Goal: Navigation & Orientation: Find specific page/section

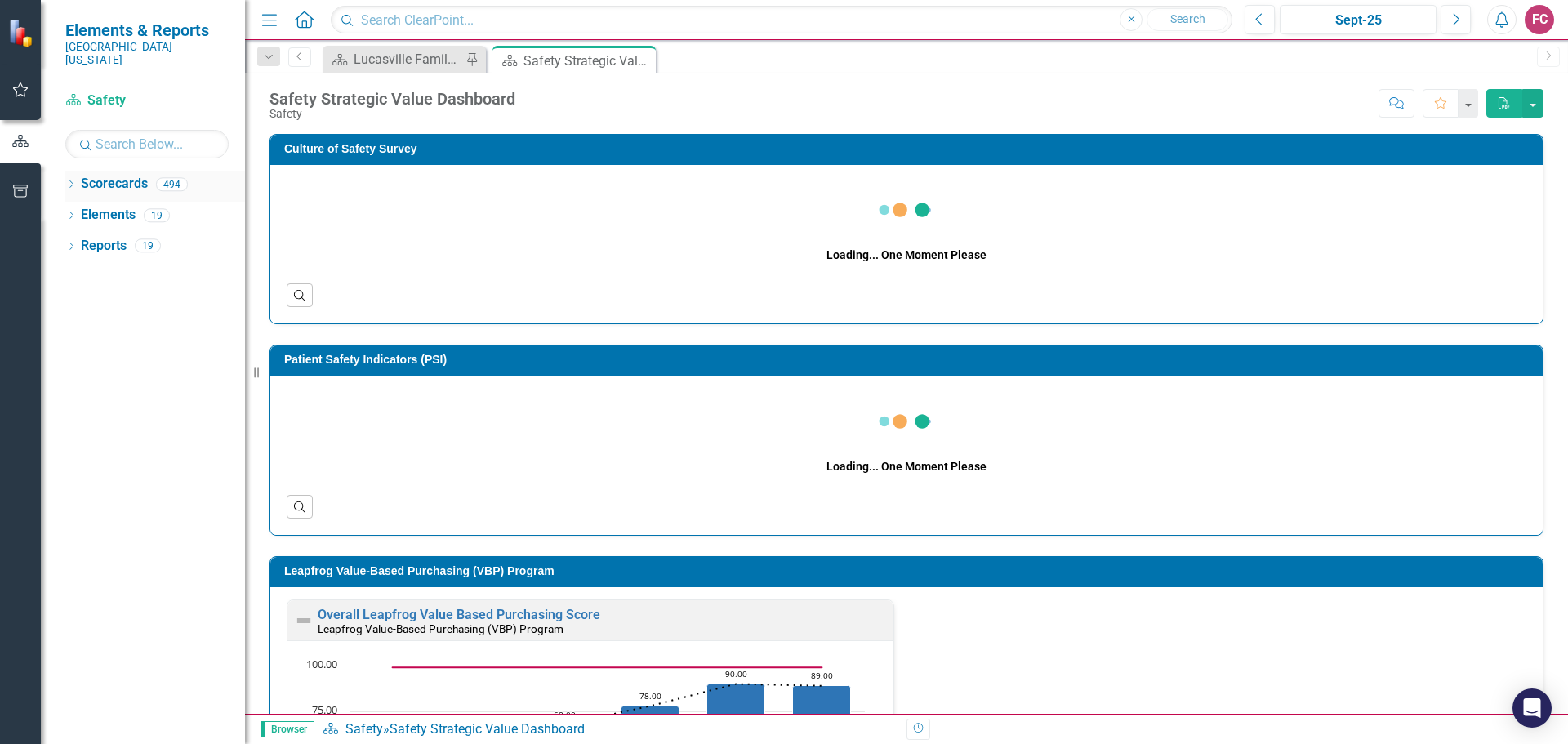
click at [96, 175] on link "Scorecards" at bounding box center [114, 184] width 67 height 19
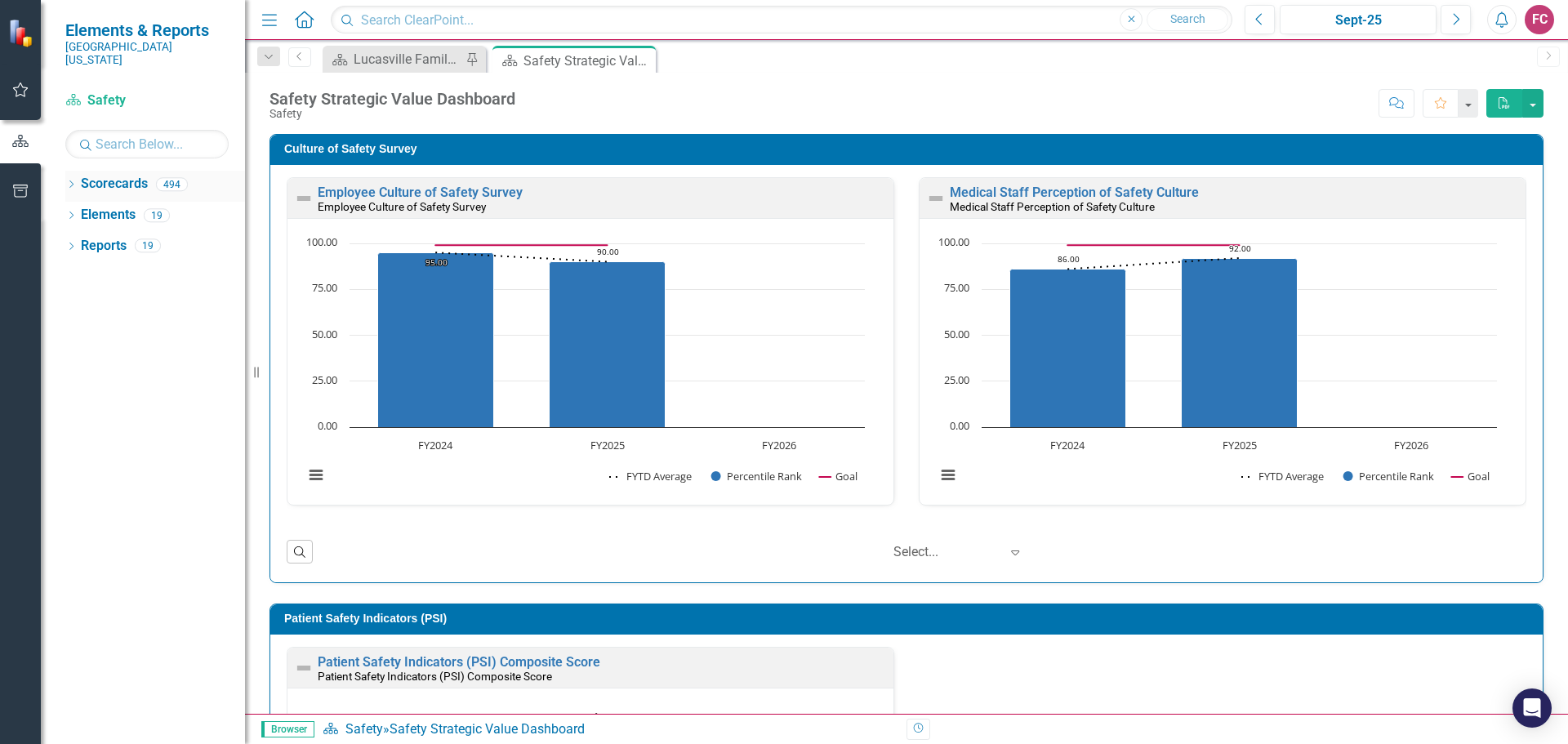
click at [72, 181] on icon "Dropdown" at bounding box center [71, 186] width 11 height 9
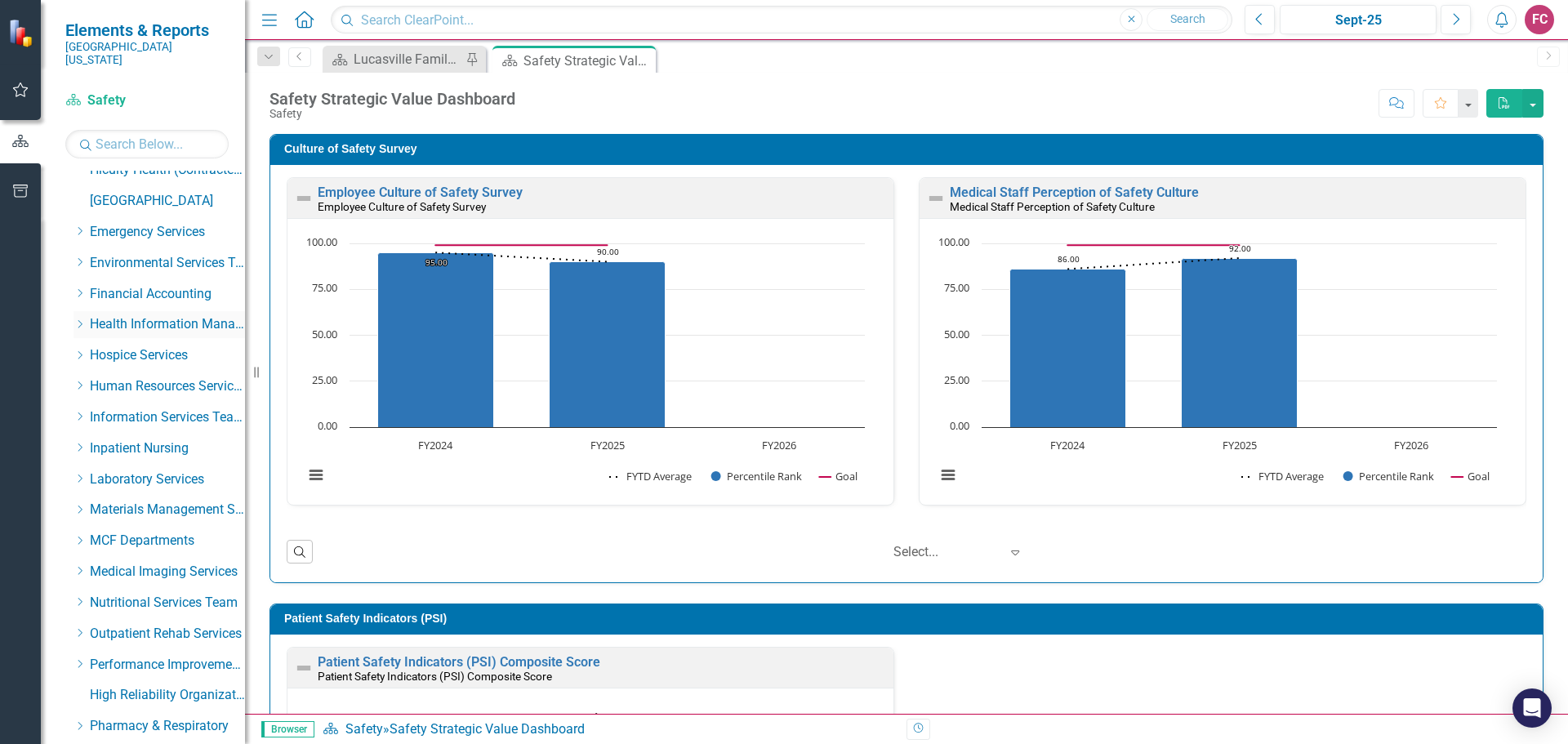
scroll to position [572, 0]
drag, startPoint x: 80, startPoint y: 403, endPoint x: 85, endPoint y: 418, distance: 15.8
click at [80, 411] on icon "Dropdown" at bounding box center [80, 416] width 12 height 10
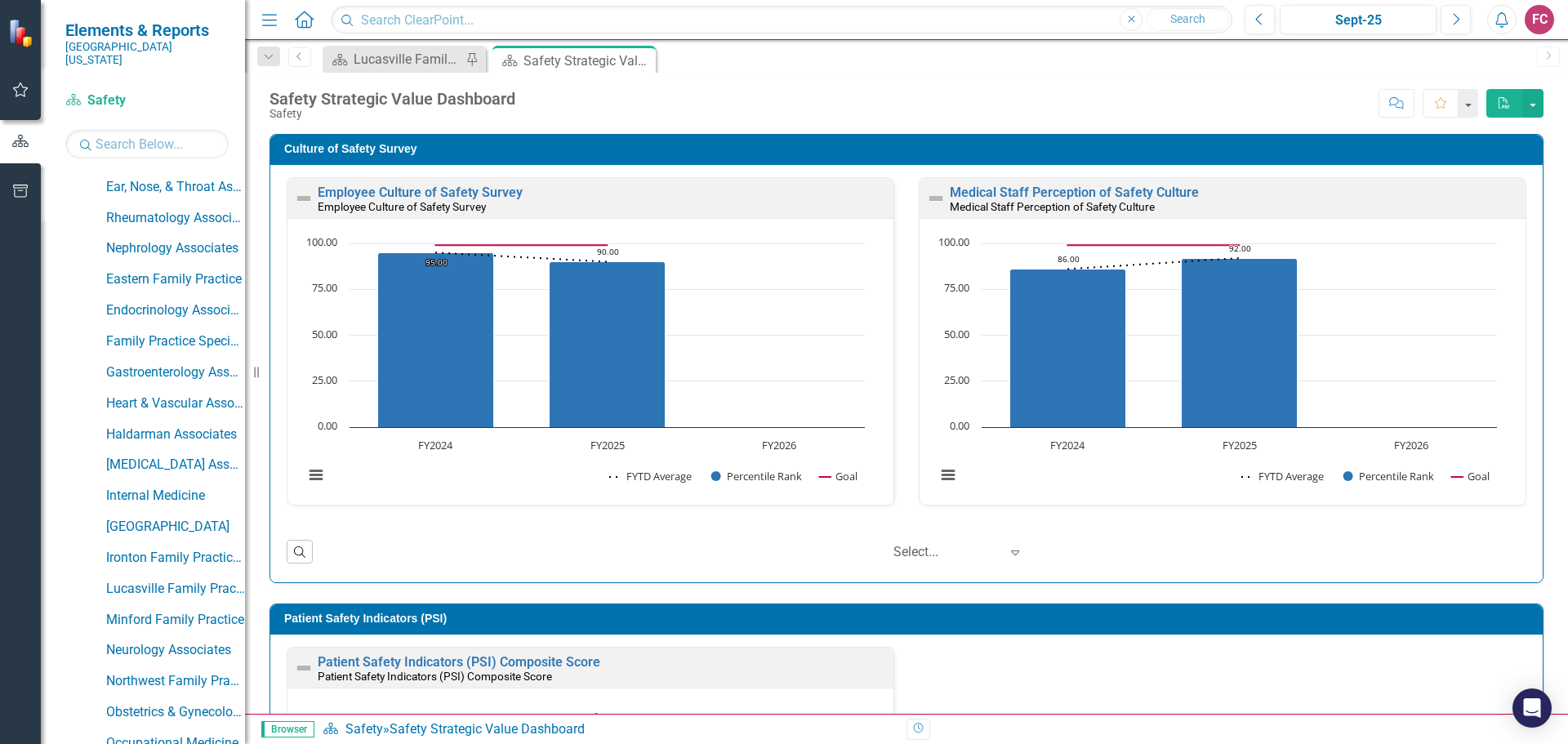
scroll to position [899, 0]
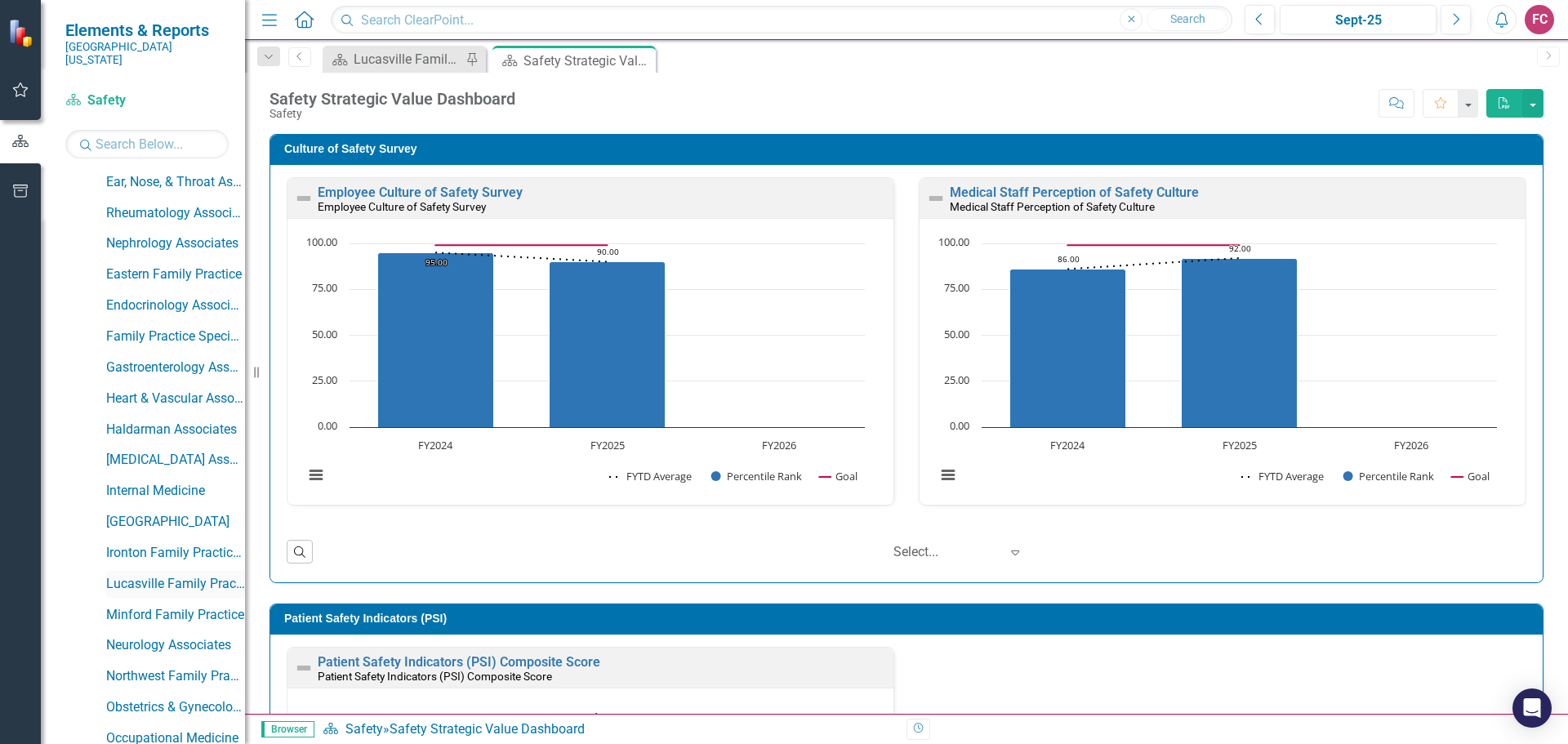
click at [154, 575] on link "Lucasville Family Practice" at bounding box center [175, 584] width 139 height 19
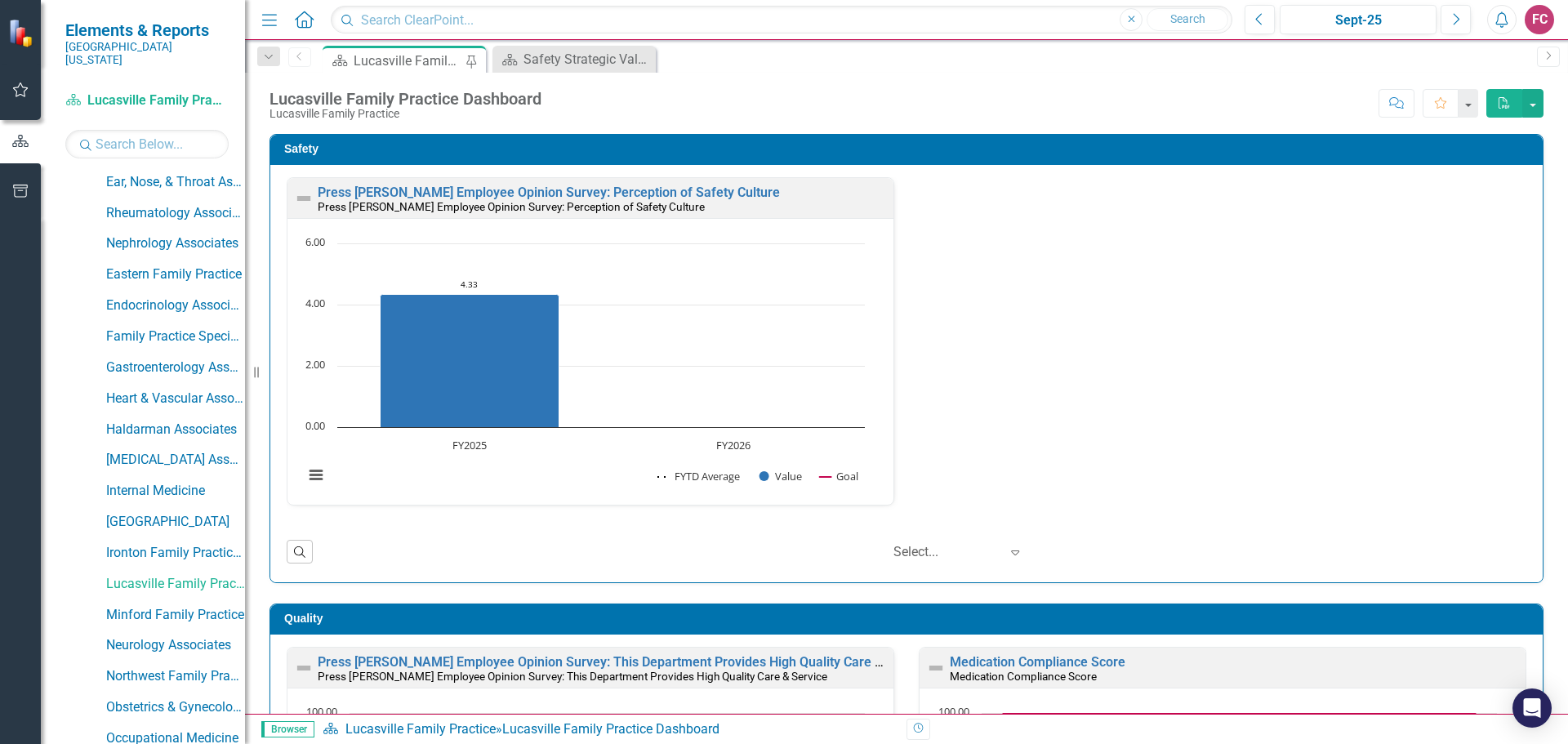
click at [273, 19] on icon "button" at bounding box center [269, 19] width 15 height 12
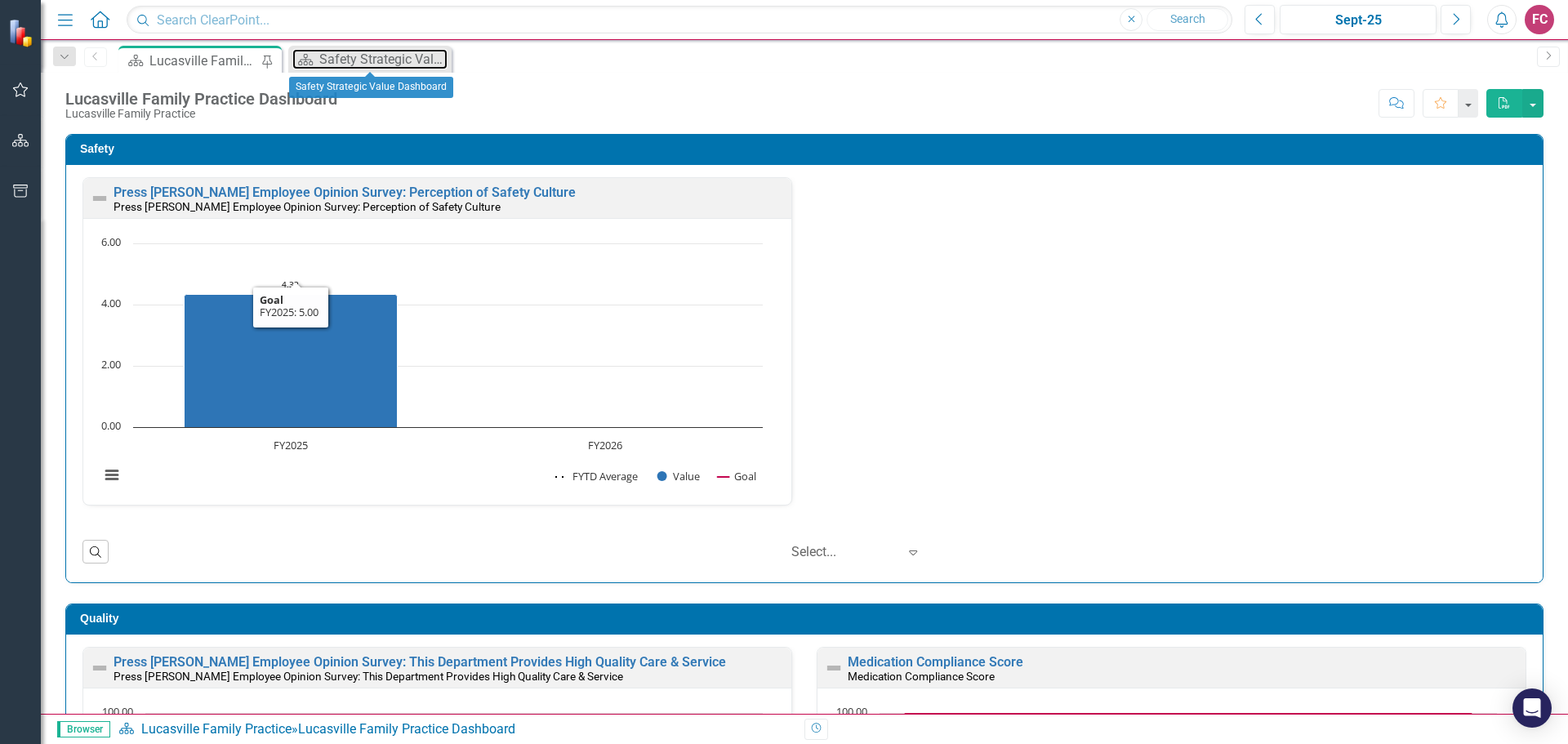
drag, startPoint x: 348, startPoint y: 63, endPoint x: 350, endPoint y: 19, distance: 44.0
click at [349, 63] on div "Safety Strategic Value Dashboard" at bounding box center [383, 58] width 128 height 20
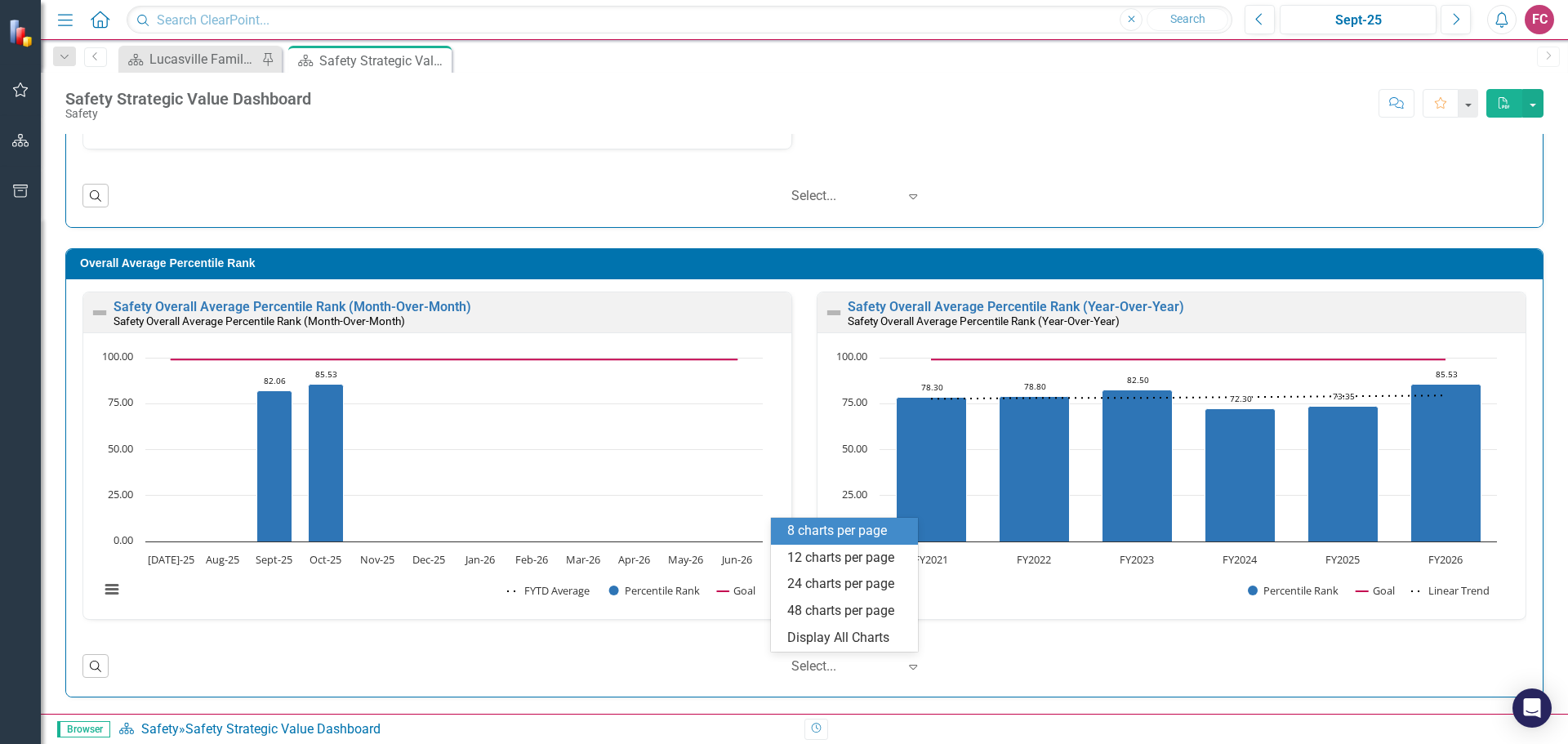
click at [905, 666] on icon "Expand" at bounding box center [913, 666] width 16 height 13
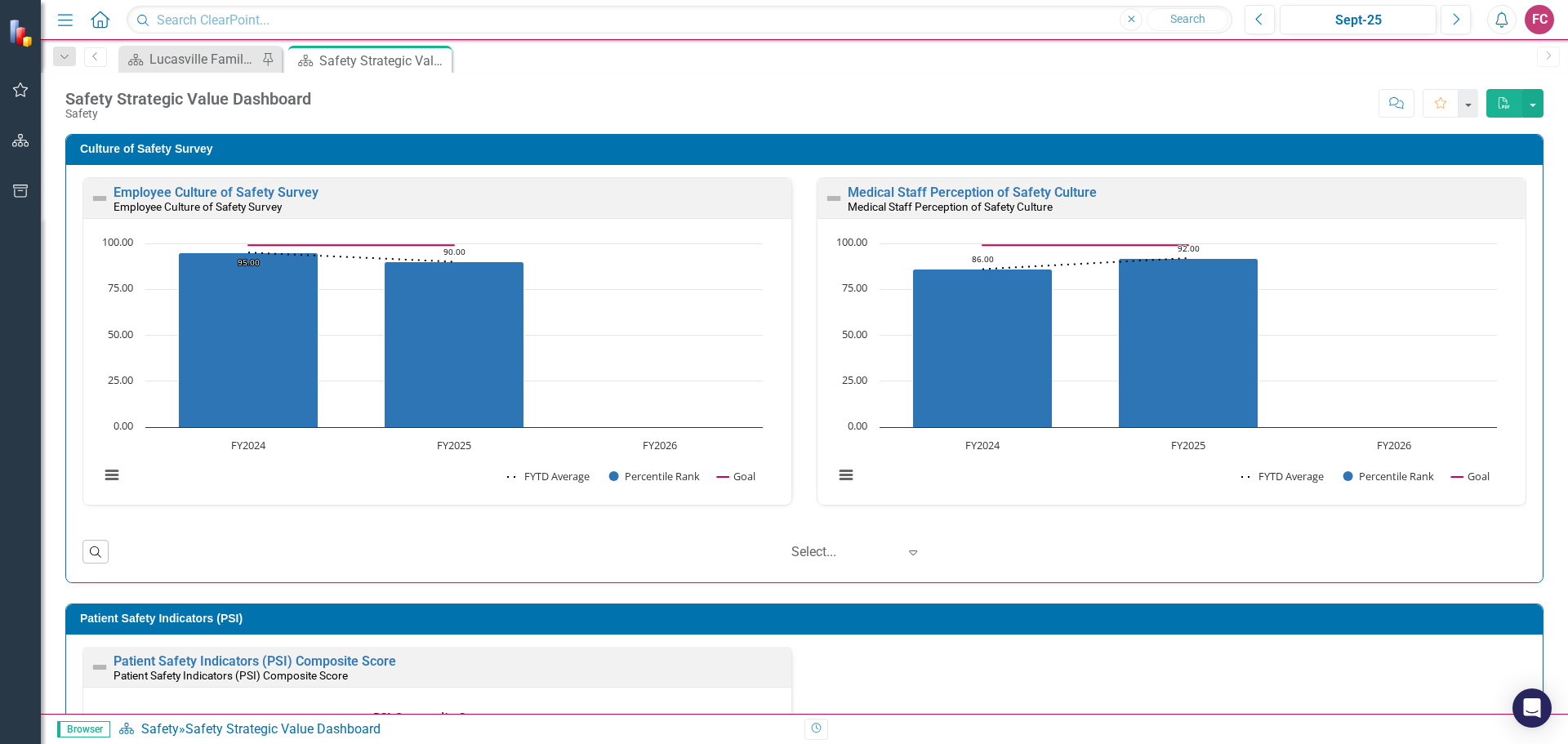
drag, startPoint x: 61, startPoint y: 20, endPoint x: 40, endPoint y: 114, distance: 96.3
click at [62, 20] on icon "button" at bounding box center [65, 19] width 15 height 12
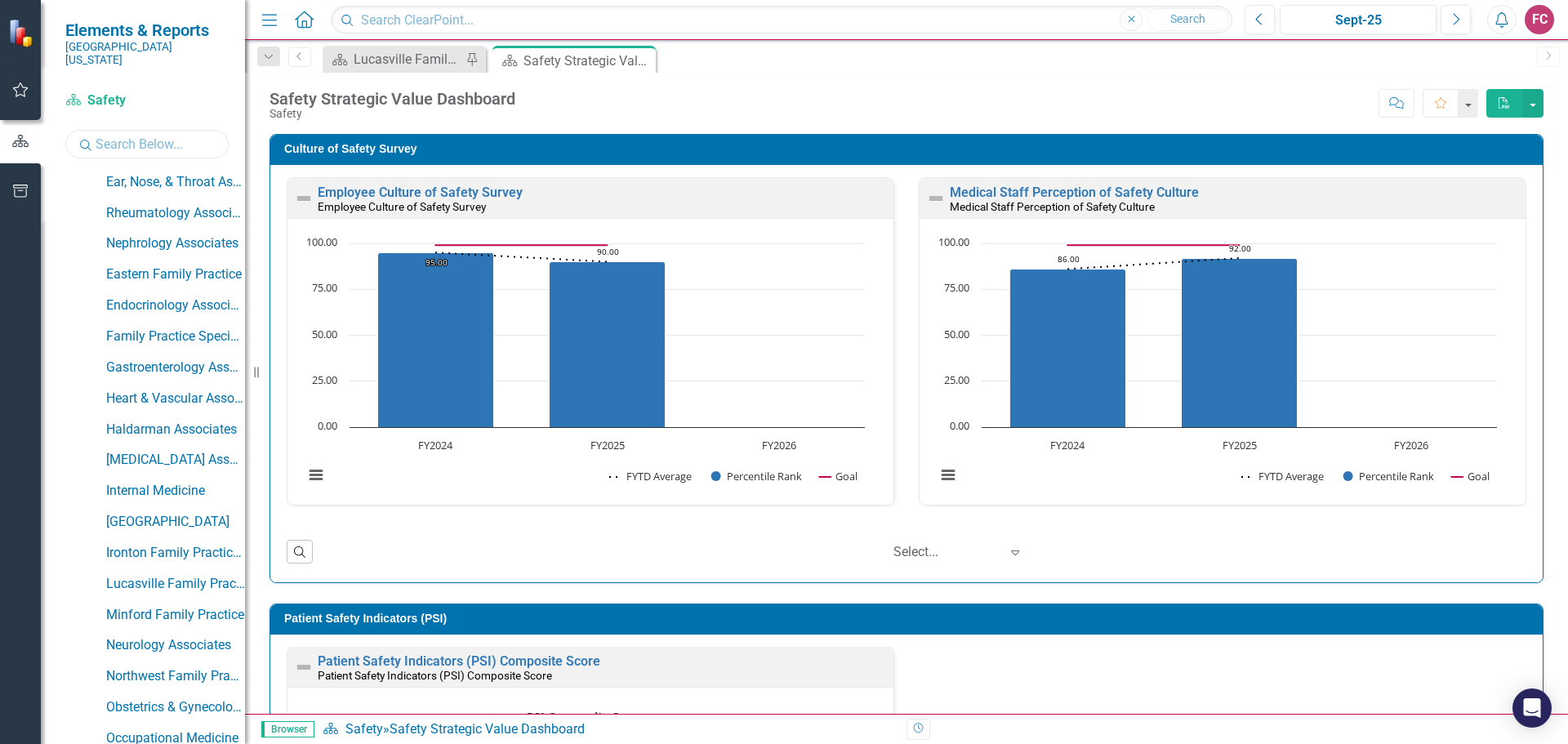
drag, startPoint x: 126, startPoint y: 131, endPoint x: 138, endPoint y: 145, distance: 18.4
click at [126, 131] on input "text" at bounding box center [147, 144] width 164 height 28
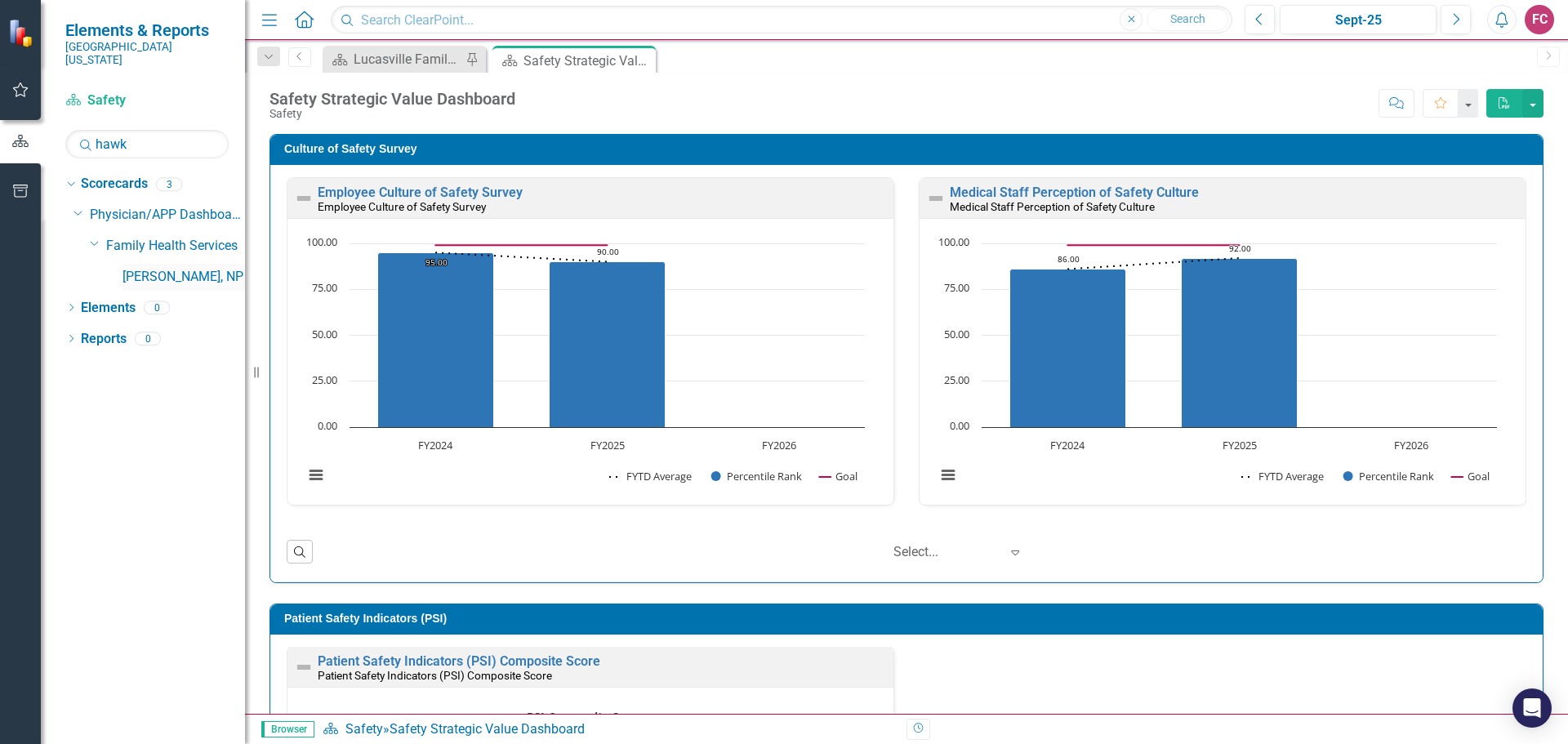
drag, startPoint x: 160, startPoint y: 261, endPoint x: 170, endPoint y: 260, distance: 10.0
click at [161, 268] on link "[PERSON_NAME], NP" at bounding box center [184, 277] width 123 height 19
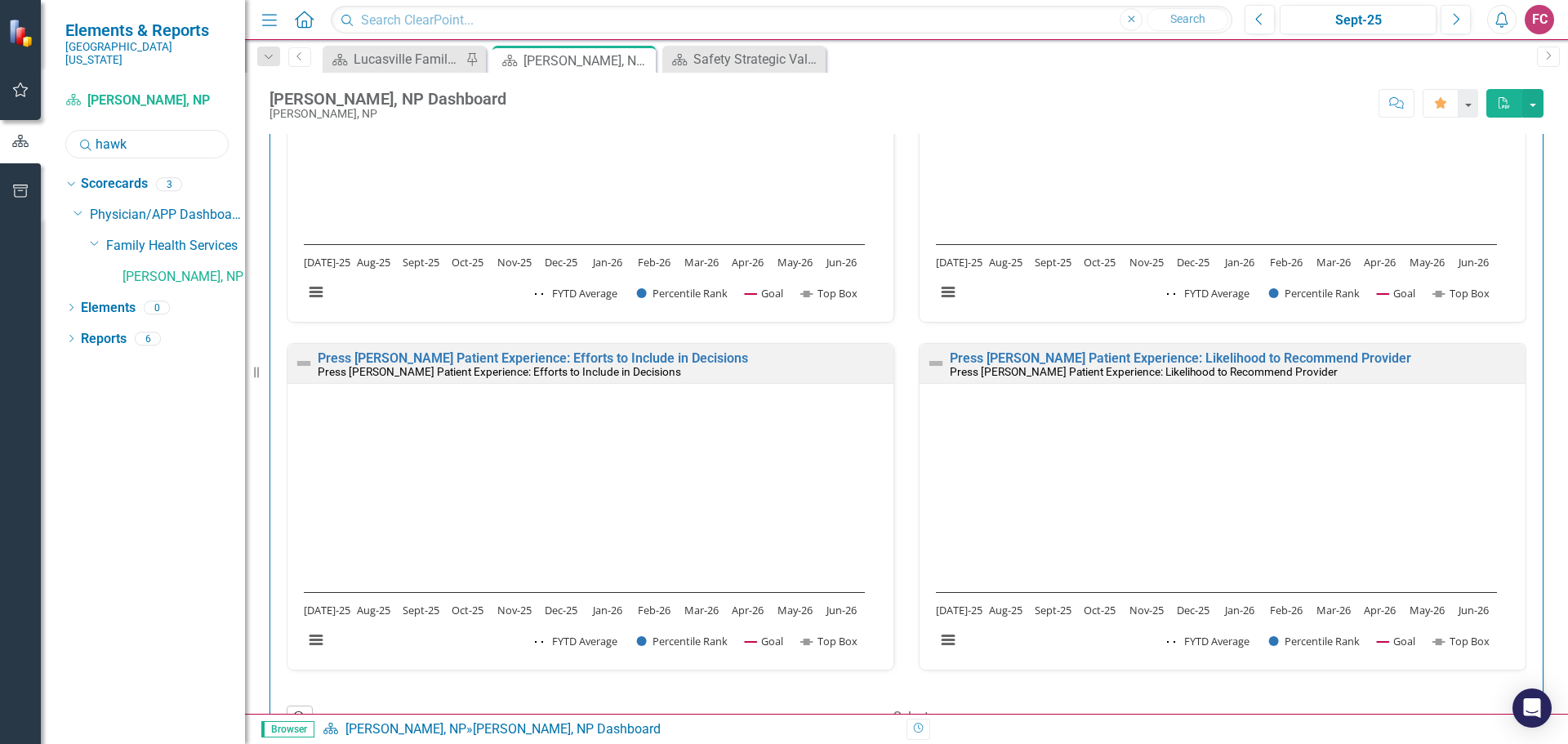
click at [140, 134] on input "hawk" at bounding box center [147, 144] width 164 height 28
type input "h"
type input "rider"
click at [163, 268] on link "[PERSON_NAME], NP" at bounding box center [184, 277] width 123 height 19
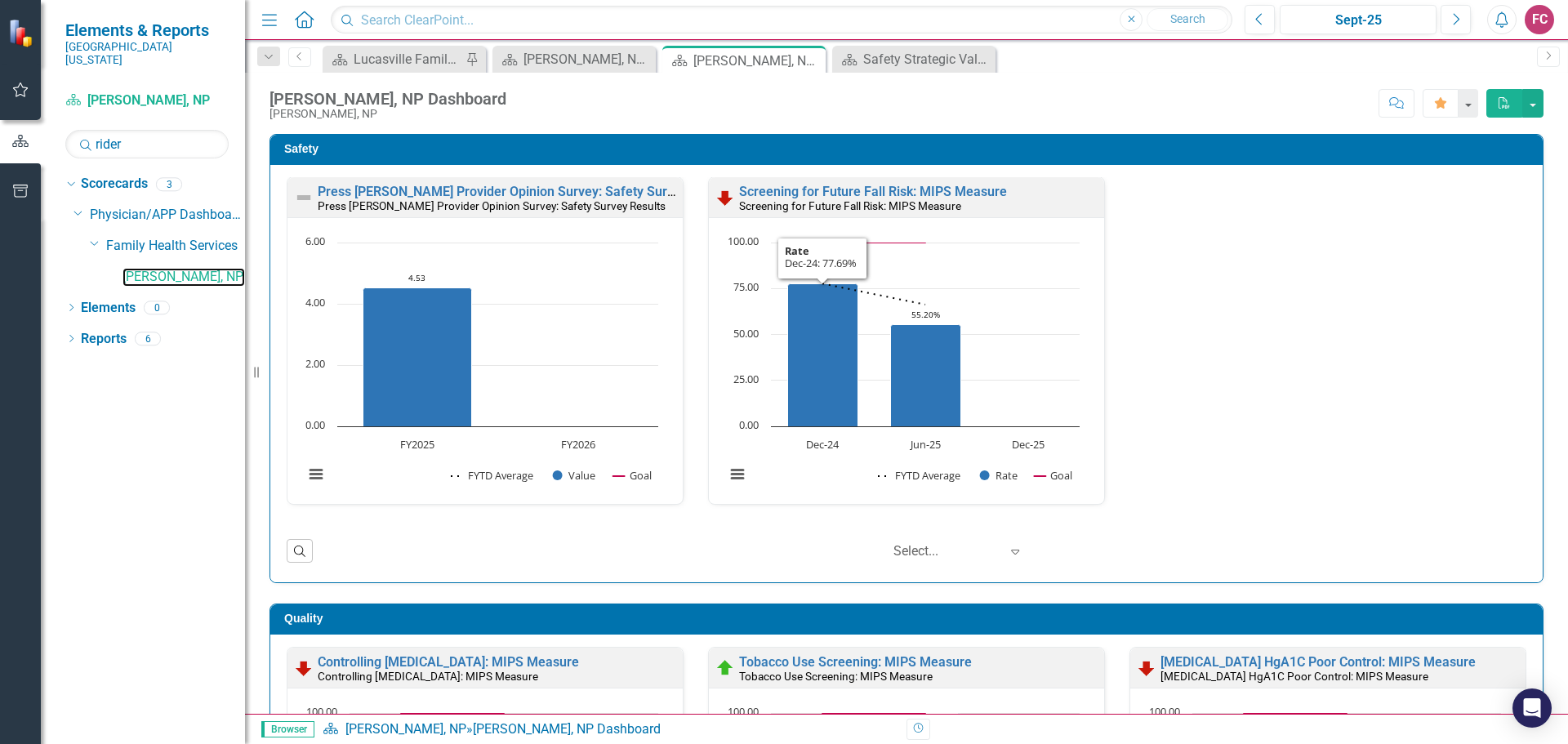
scroll to position [245, 0]
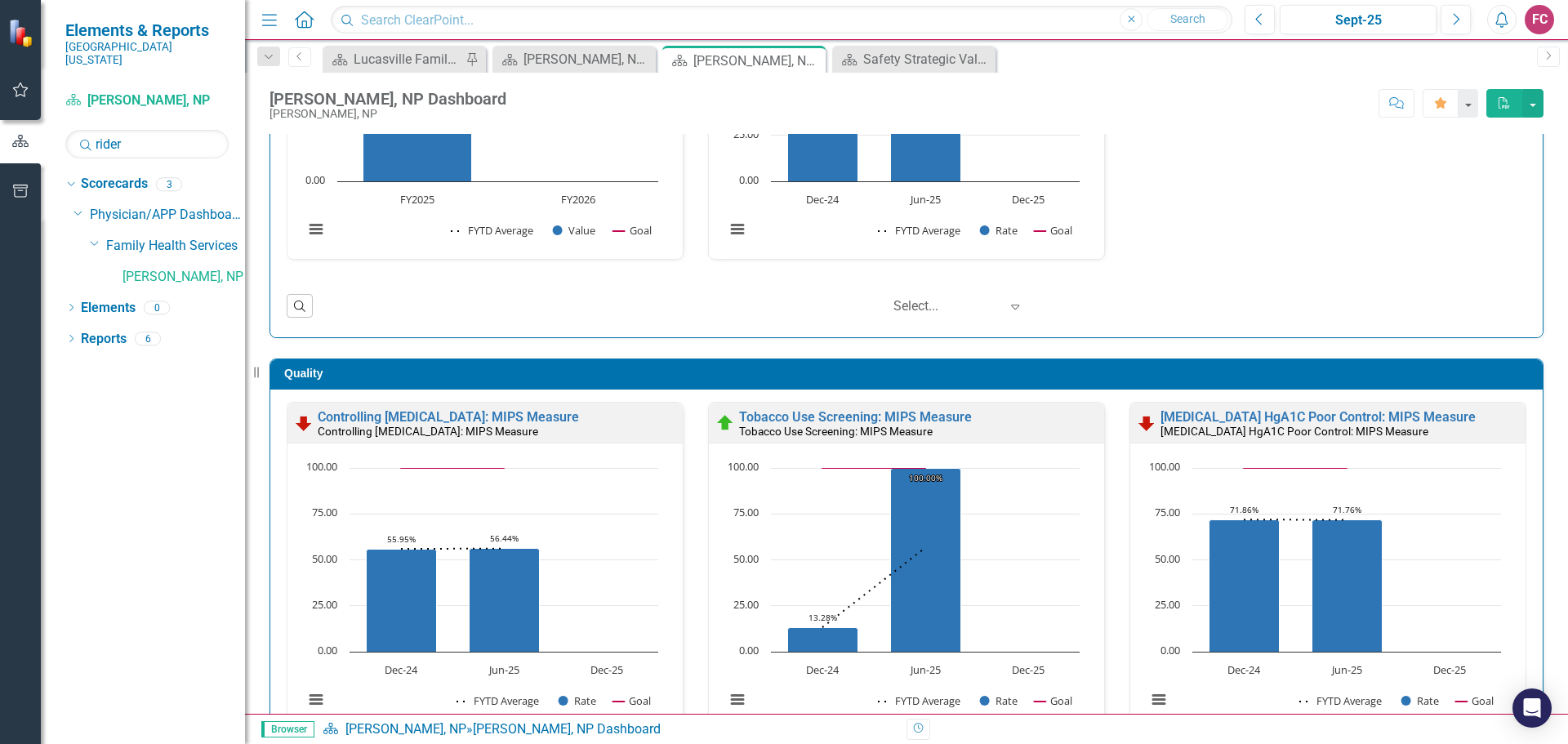
click at [287, 725] on span "Browser" at bounding box center [288, 730] width 53 height 16
click at [410, 727] on link "[PERSON_NAME], NP" at bounding box center [406, 730] width 121 height 16
click at [67, 303] on div "Dropdown" at bounding box center [71, 311] width 11 height 14
click at [80, 336] on icon "Dropdown" at bounding box center [79, 341] width 11 height 9
click at [77, 367] on icon "Dropdown" at bounding box center [79, 372] width 11 height 9
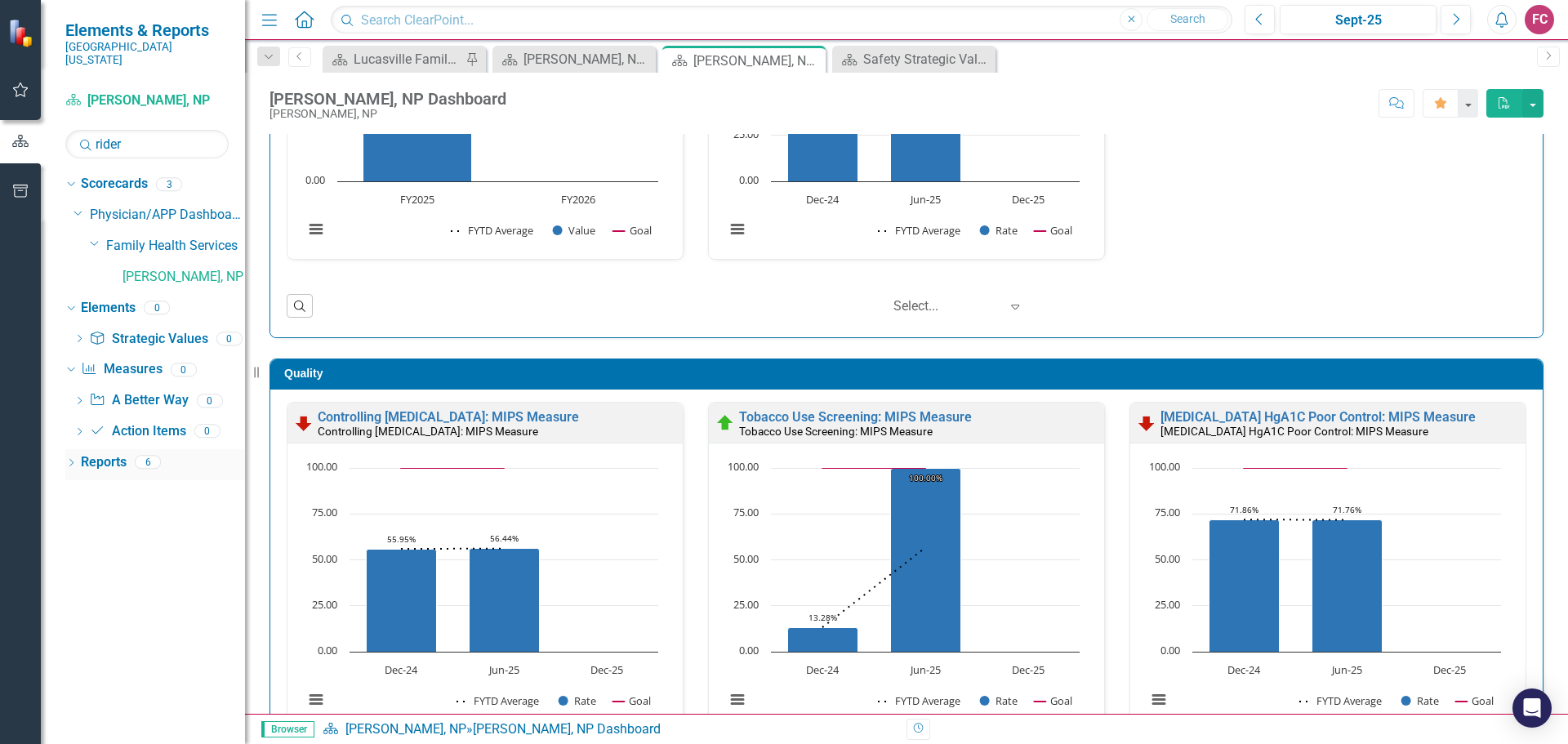
click at [77, 457] on div "Dropdown" at bounding box center [71, 464] width 11 height 14
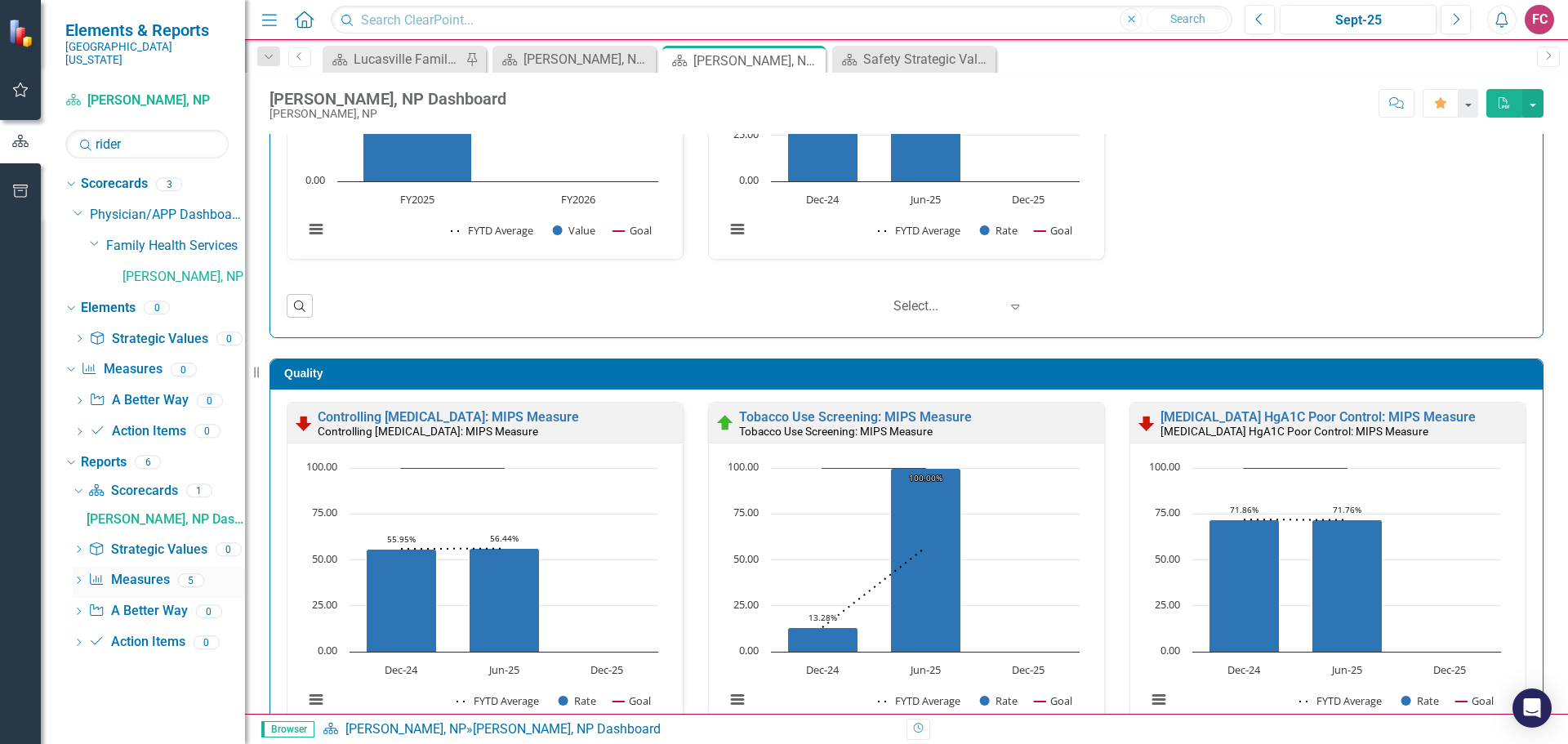
click at [77, 578] on icon "Dropdown" at bounding box center [78, 582] width 11 height 9
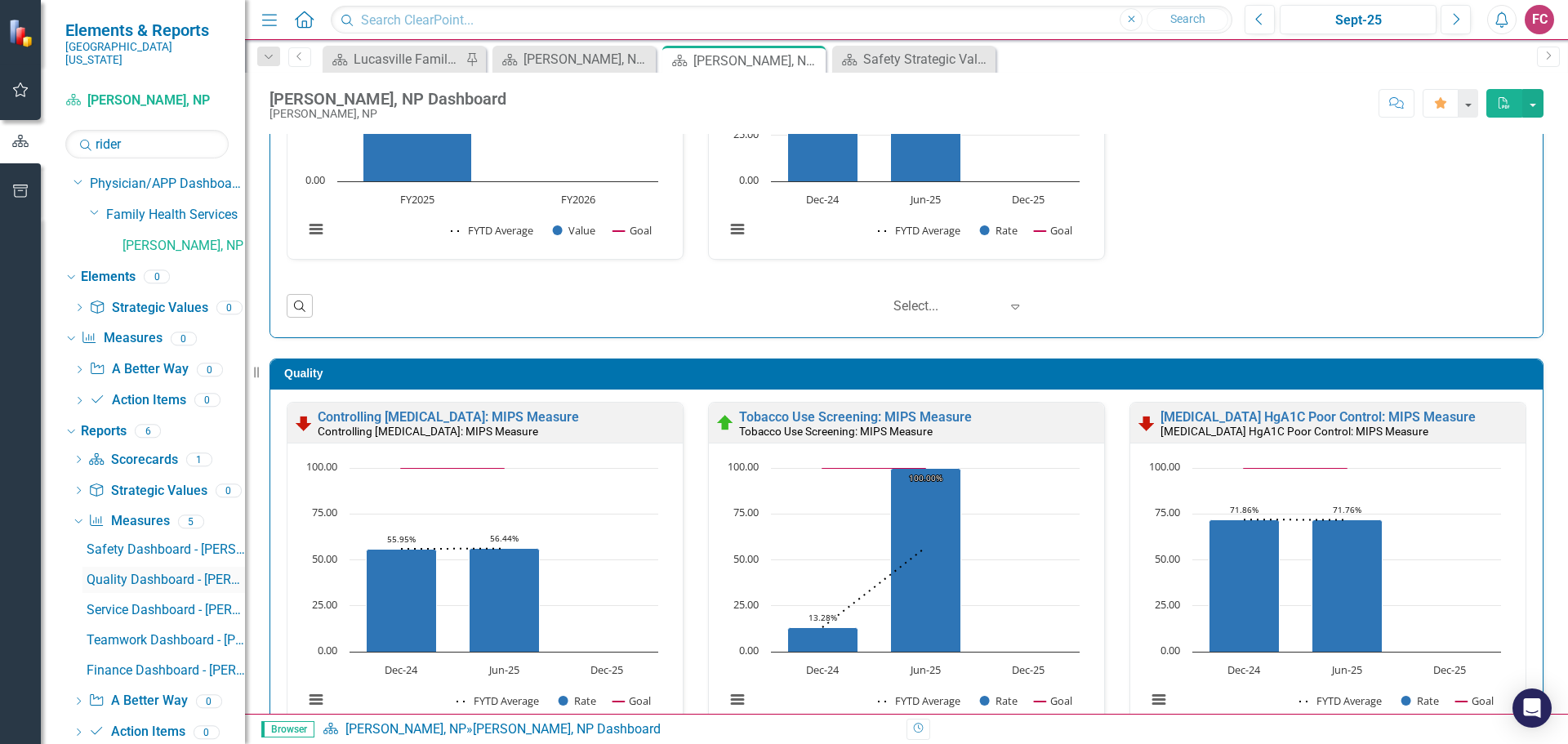
scroll to position [48, 0]
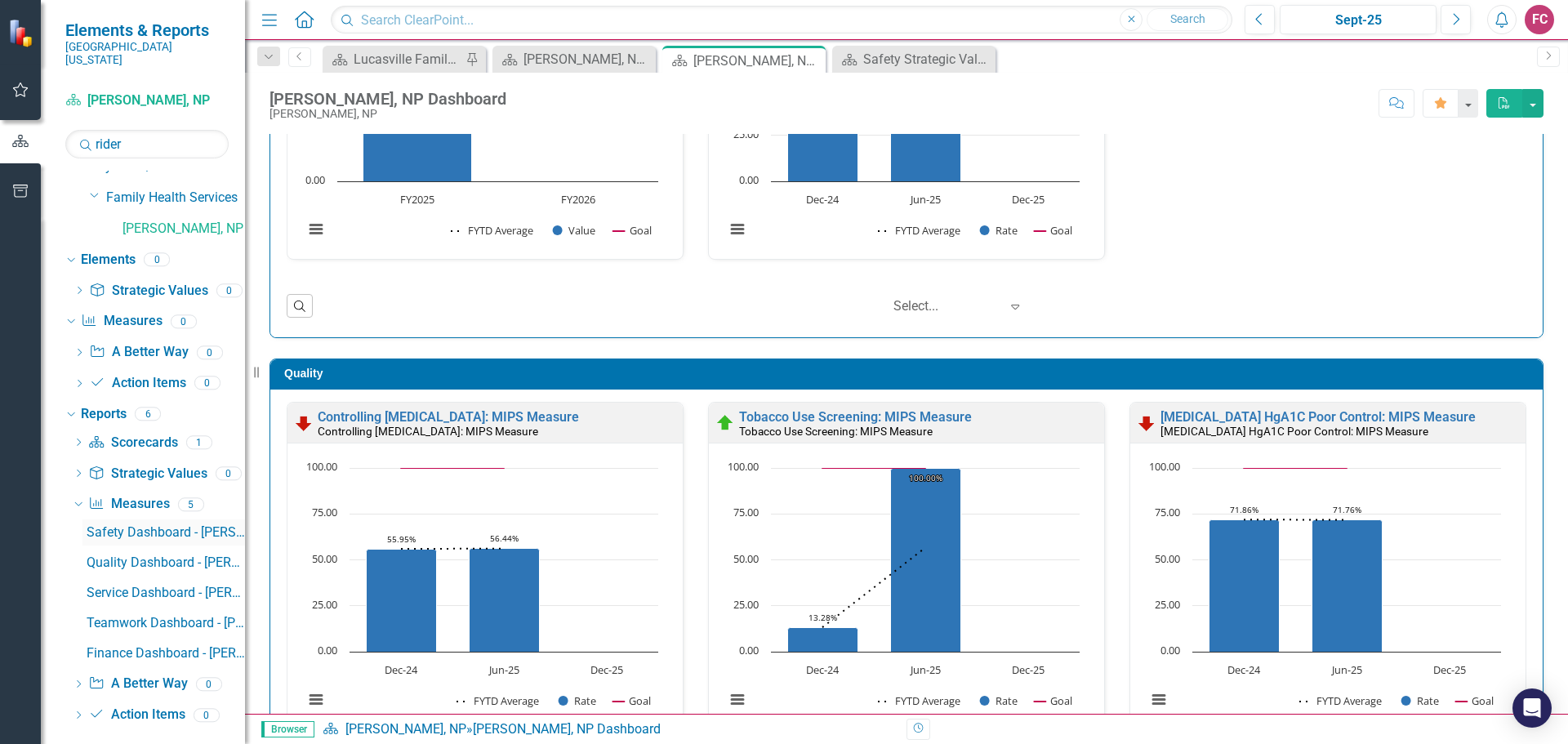
click at [190, 525] on div "Safety Dashboard - [PERSON_NAME], NP" at bounding box center [165, 533] width 158 height 15
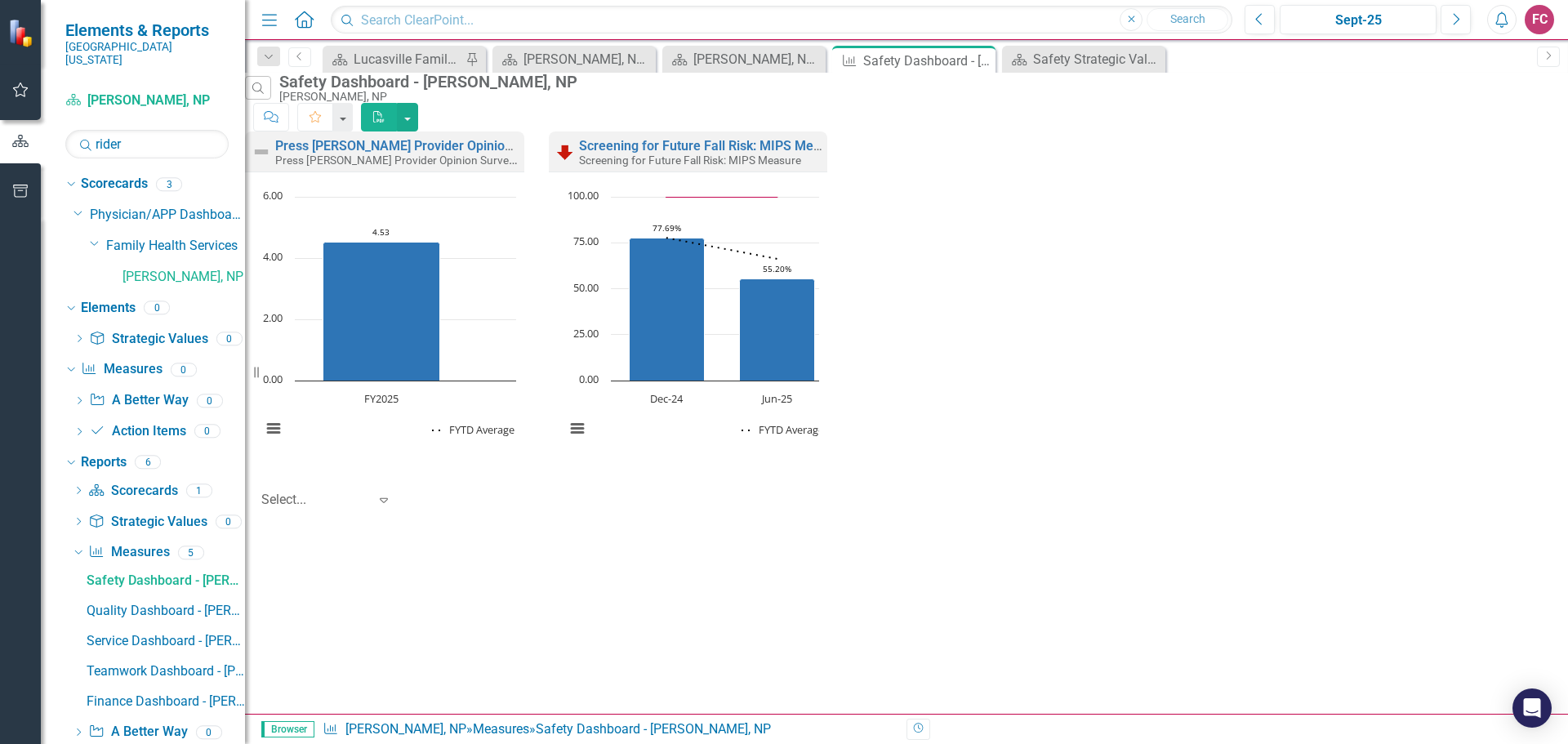
click at [268, 20] on icon "button" at bounding box center [269, 19] width 15 height 12
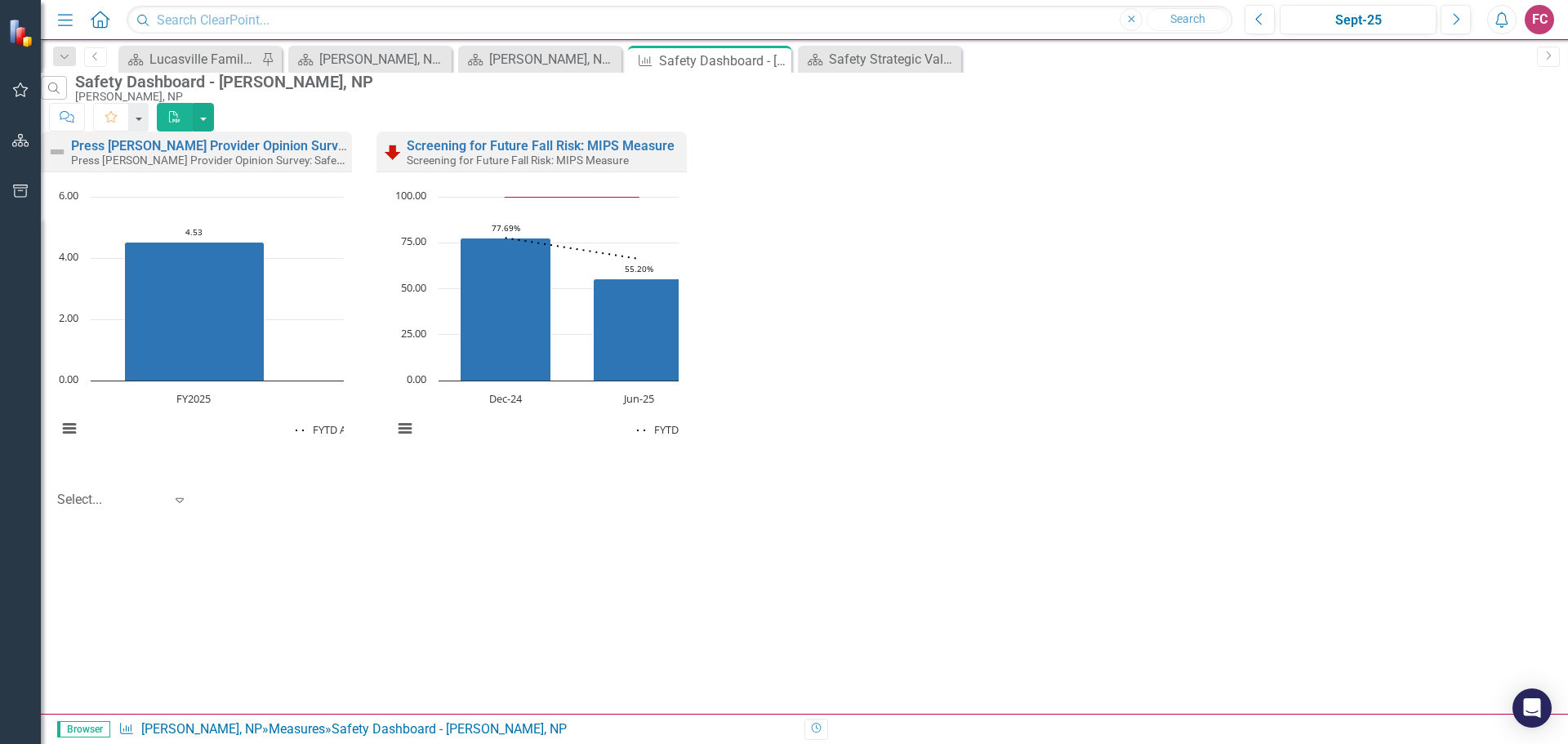
click at [65, 16] on icon "Menu" at bounding box center [65, 19] width 21 height 17
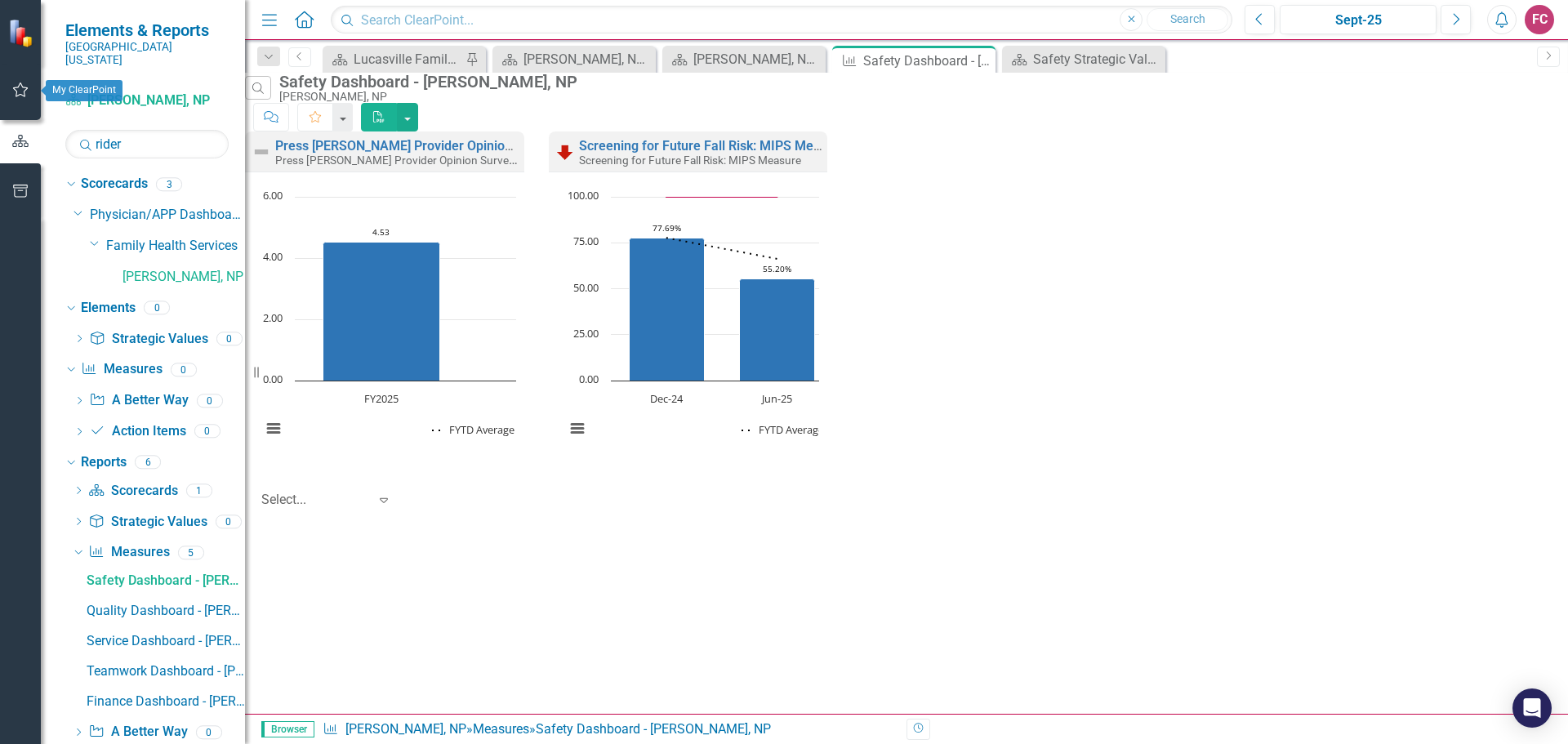
click at [20, 83] on icon "button" at bounding box center [21, 89] width 16 height 15
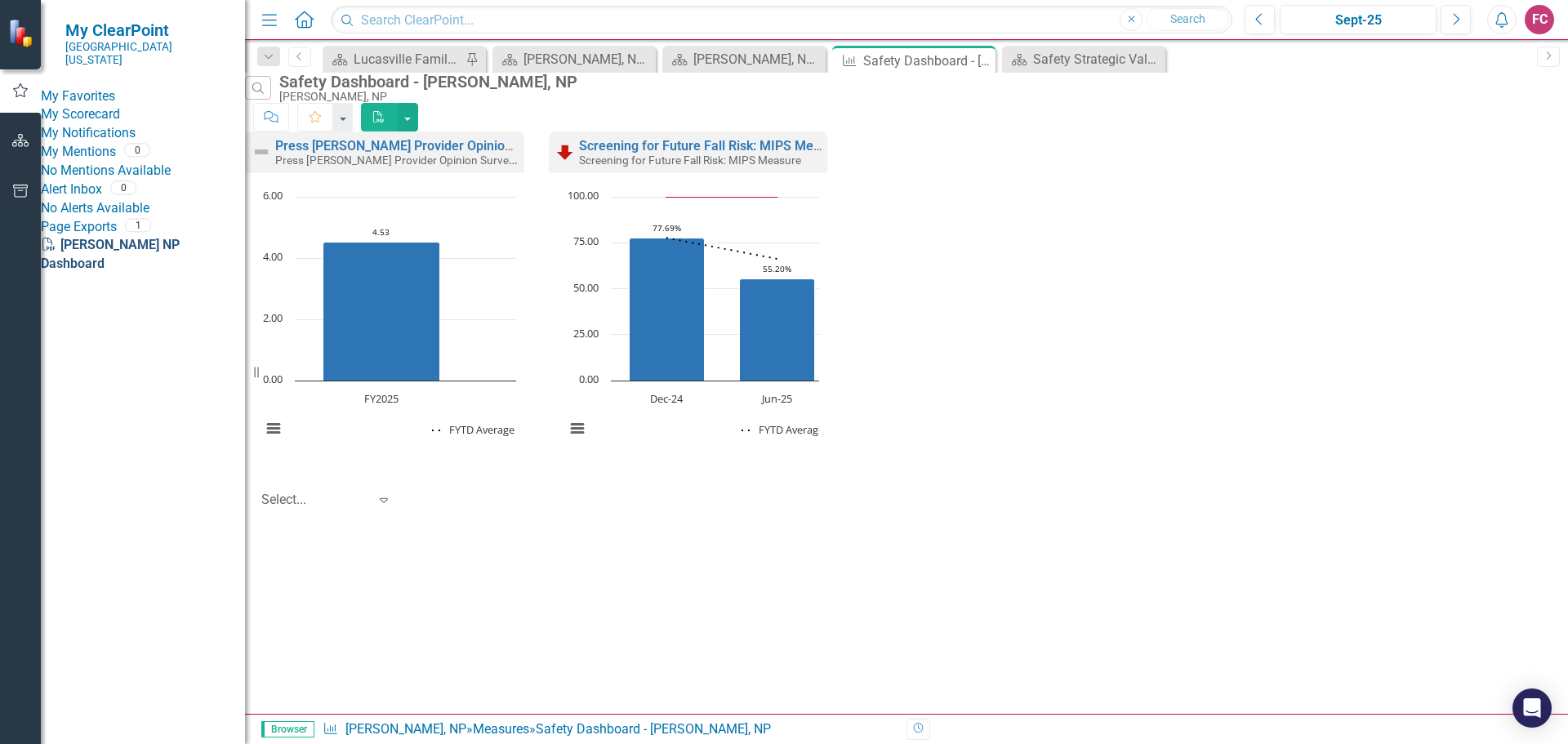
click at [108, 272] on link "PDF [PERSON_NAME] NP Dashboard" at bounding box center [110, 254] width 139 height 35
click at [1143, 145] on div "Press [PERSON_NAME] Provider Opinion Survey: Safety Survey Results Press [PERSO…" at bounding box center [688, 295] width 911 height 326
click at [1546, 58] on icon "Next" at bounding box center [1549, 55] width 13 height 10
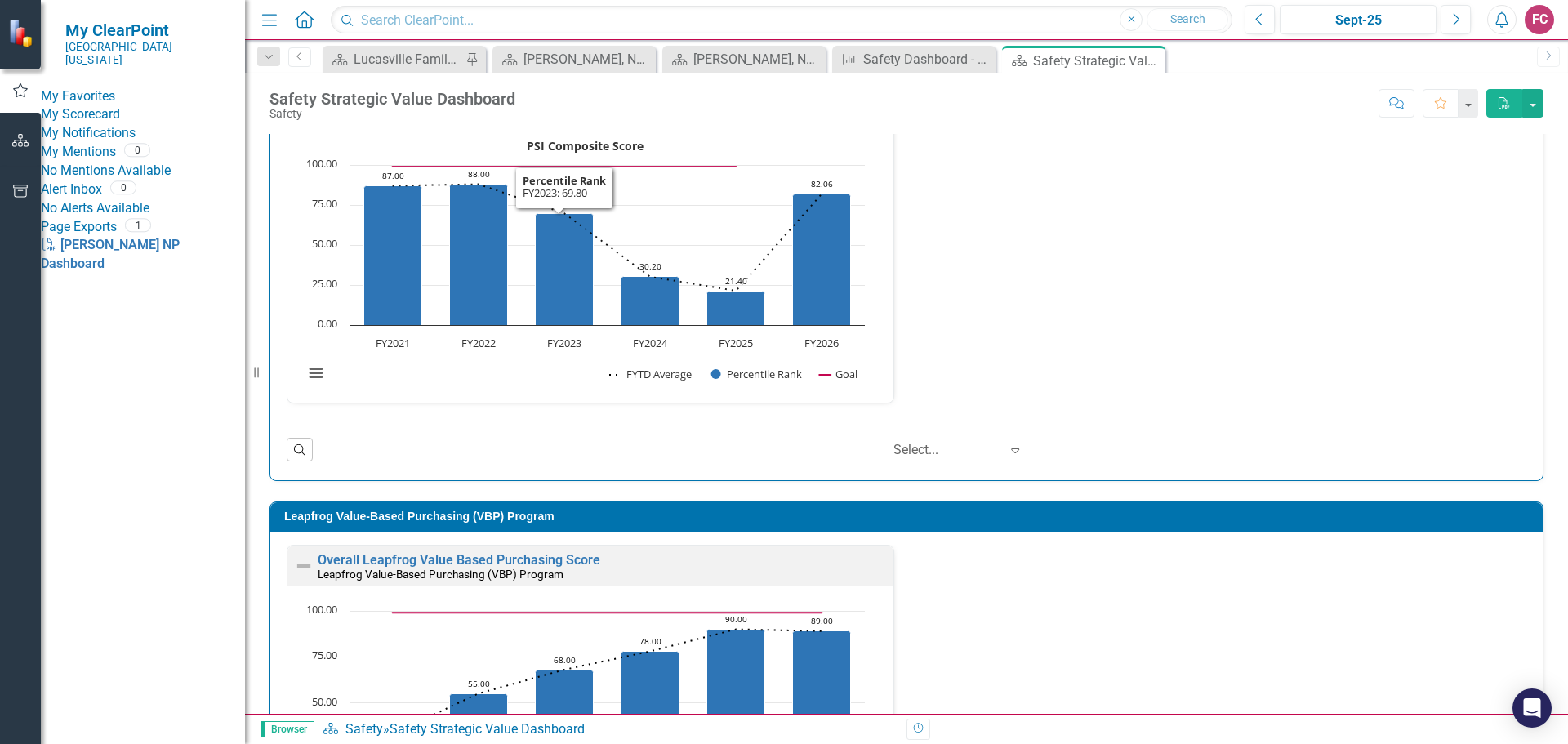
scroll to position [1, 0]
click at [903, 453] on div at bounding box center [946, 449] width 106 height 22
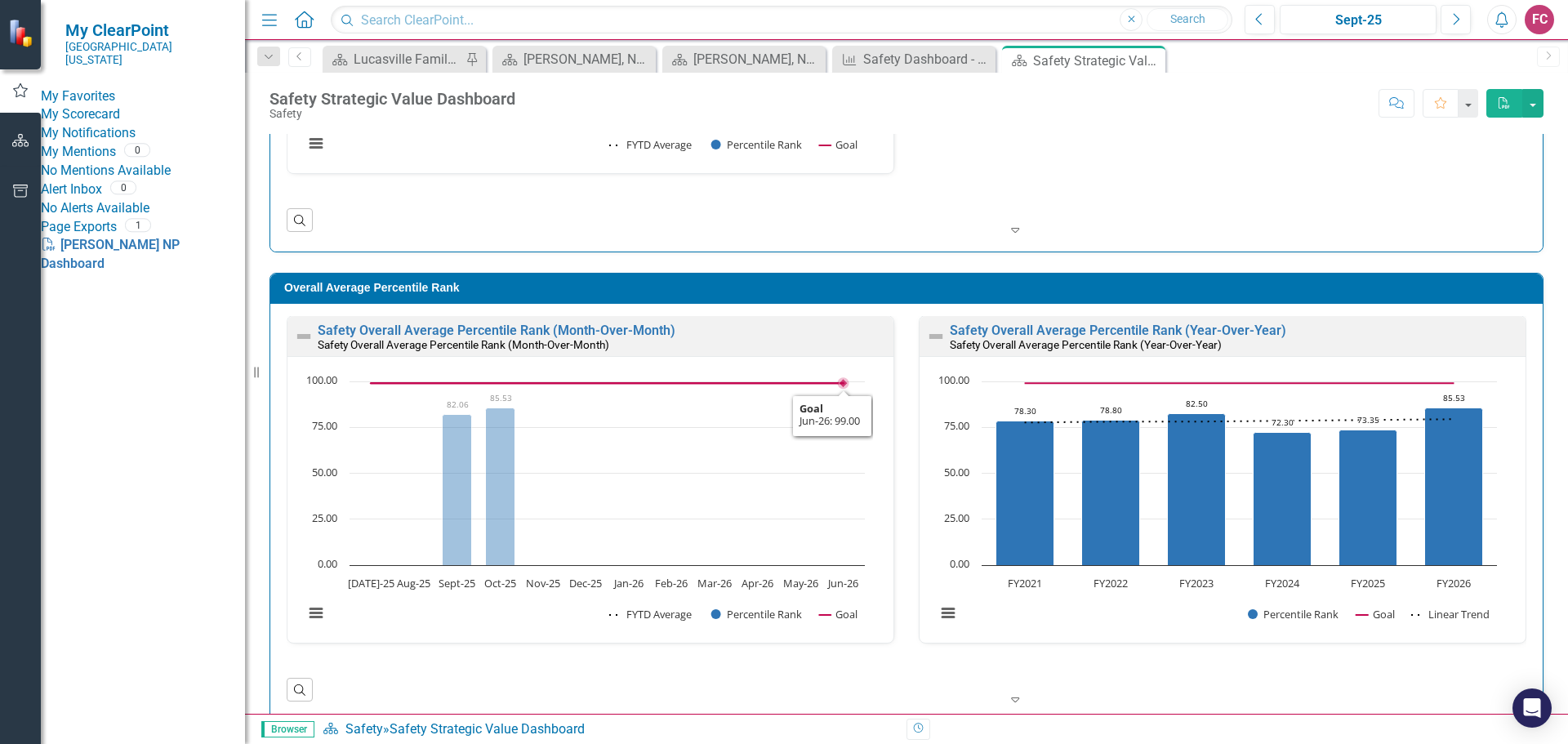
scroll to position [1295, 0]
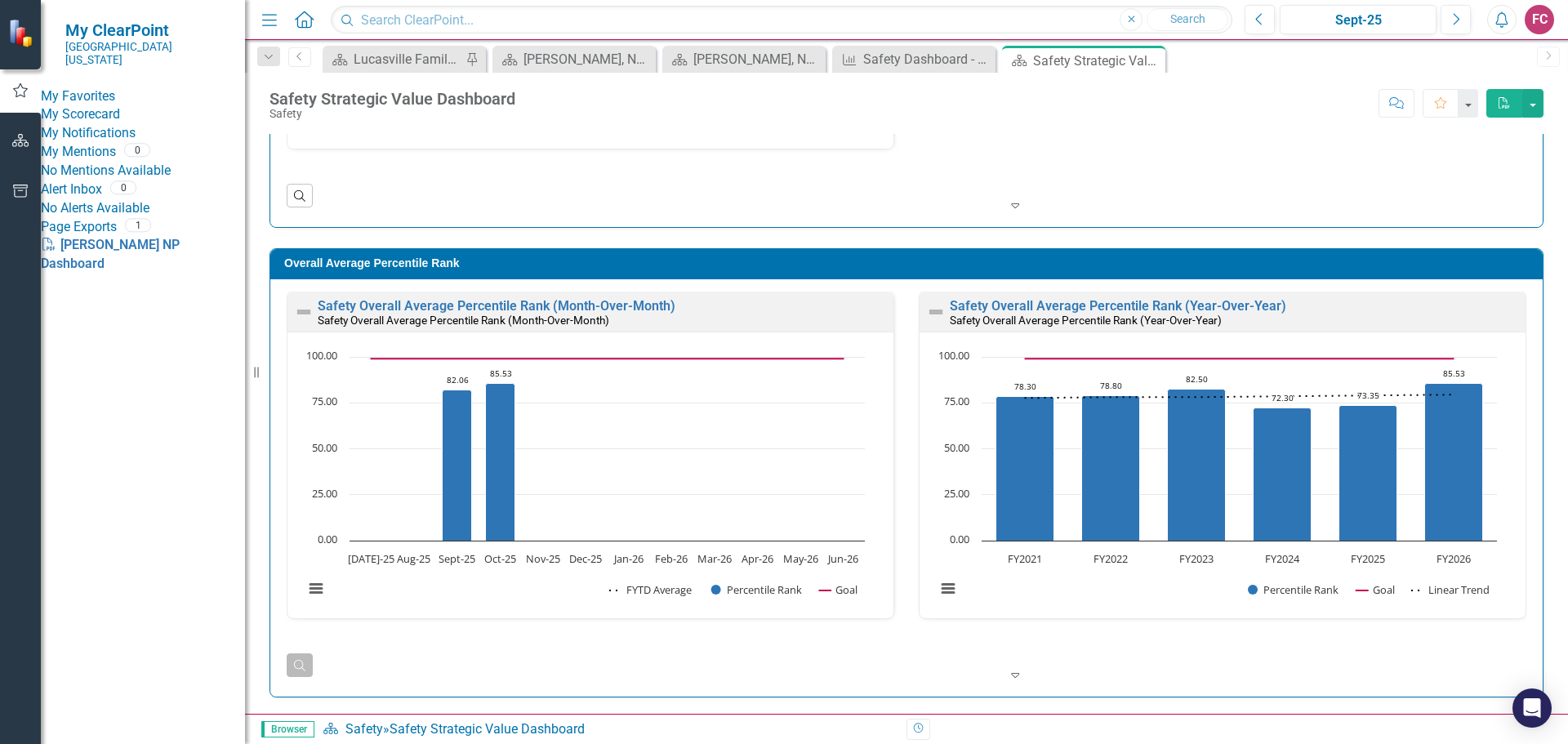
click at [303, 659] on icon "Search" at bounding box center [300, 664] width 15 height 12
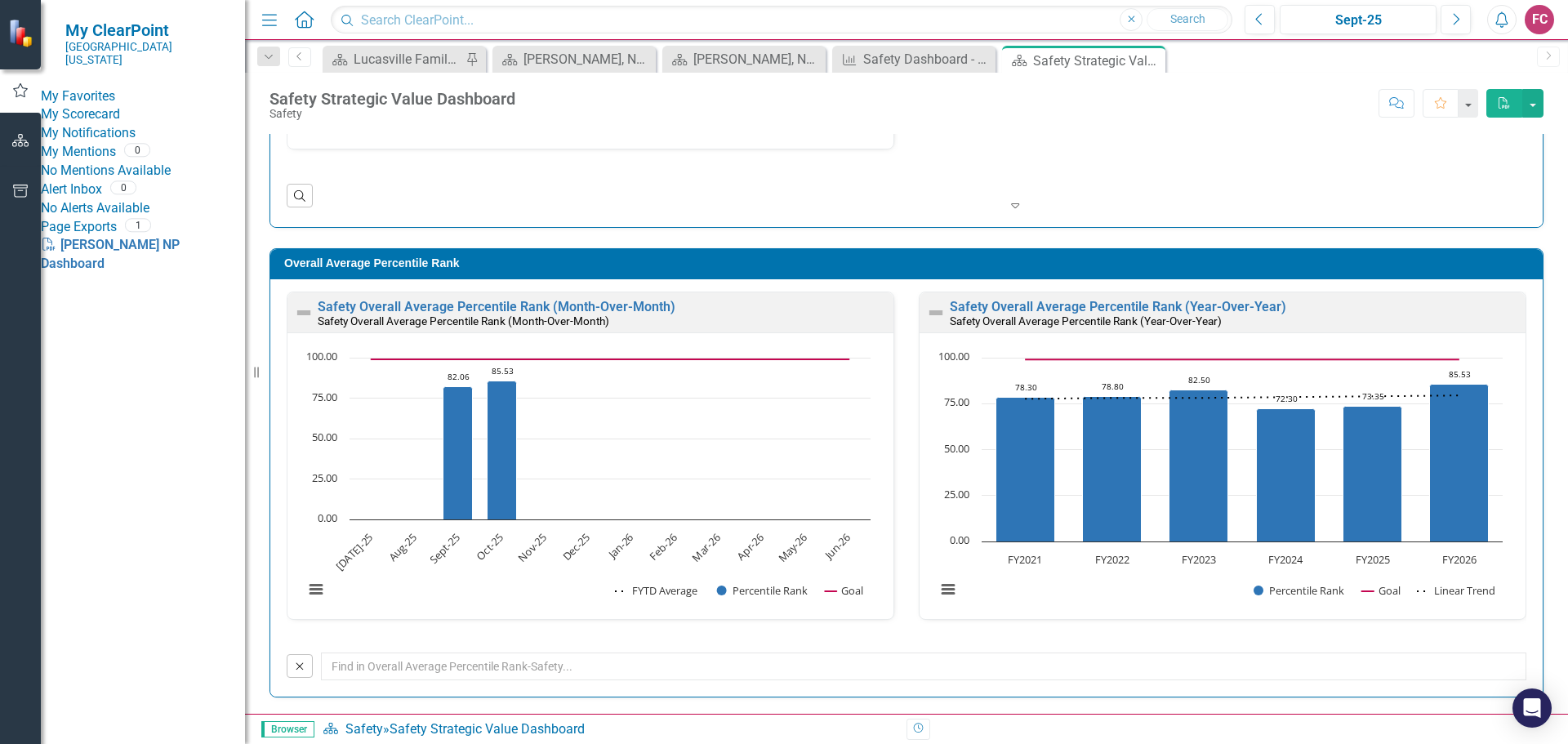
scroll to position [0, 0]
drag, startPoint x: 416, startPoint y: 671, endPoint x: 506, endPoint y: 677, distance: 90.2
click at [417, 670] on input "text" at bounding box center [923, 666] width 1205 height 27
click at [116, 119] on link "My Scorecard" at bounding box center [142, 114] width 204 height 19
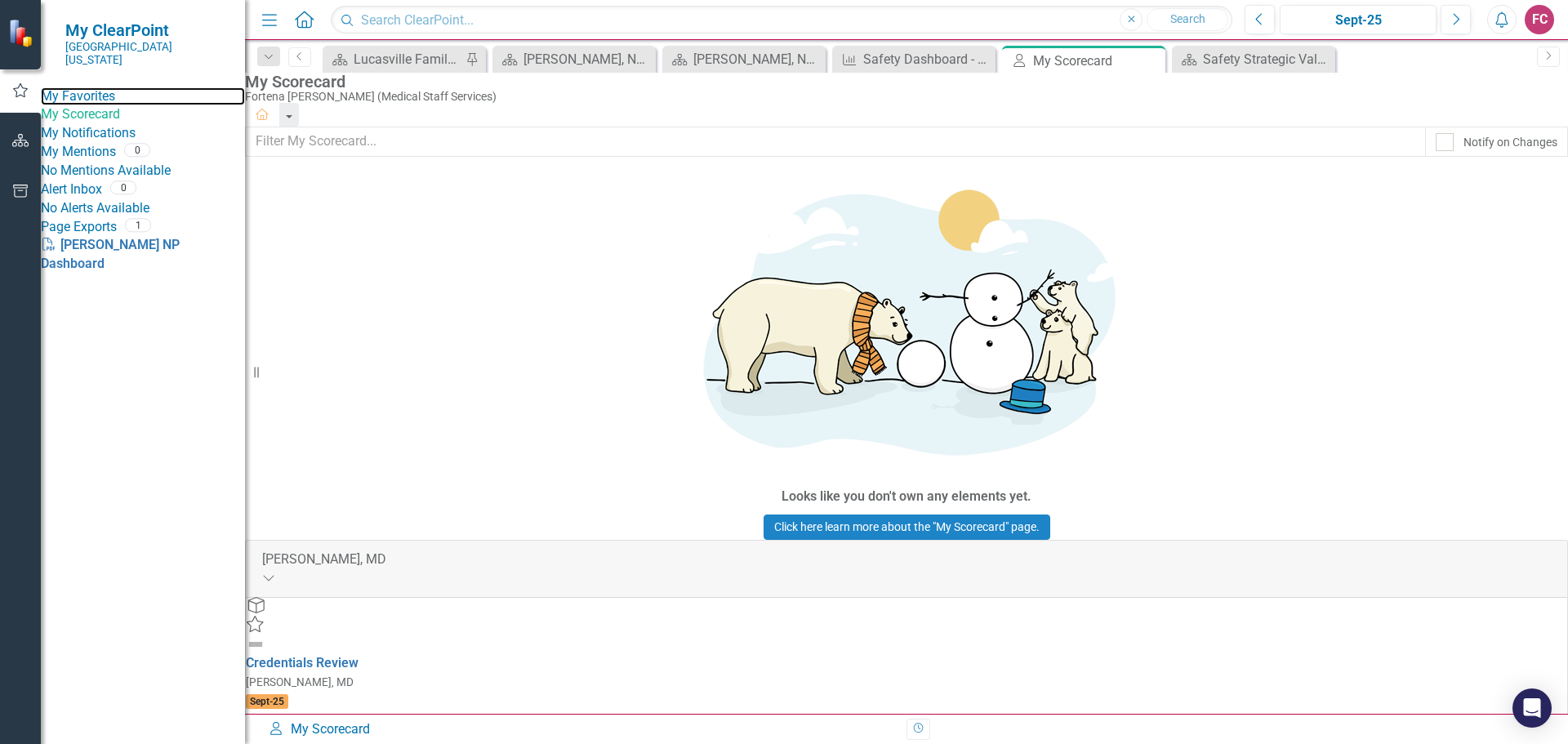
drag, startPoint x: 102, startPoint y: 88, endPoint x: 162, endPoint y: 165, distance: 97.6
click at [102, 88] on link "My Favorites" at bounding box center [142, 96] width 204 height 19
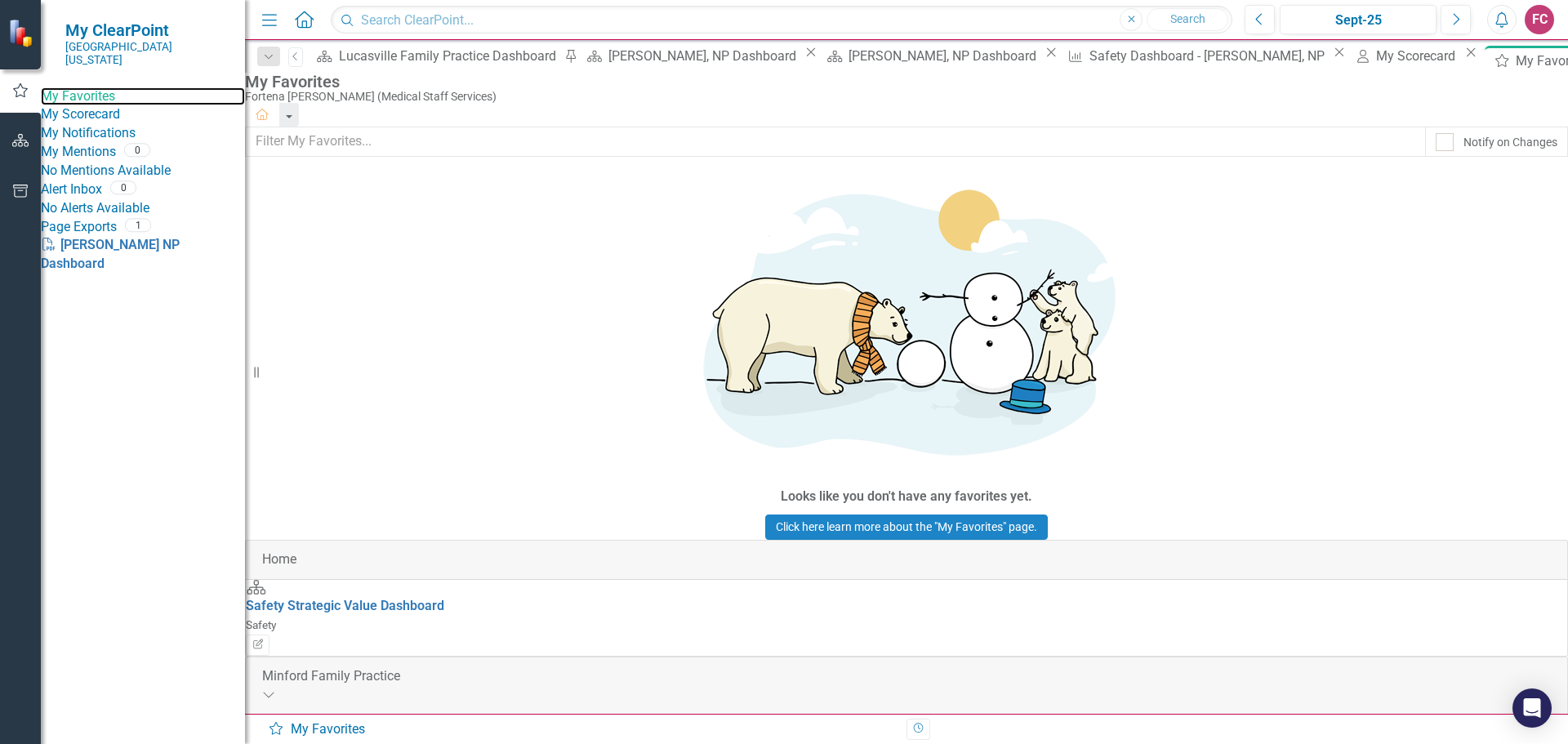
scroll to position [164, 0]
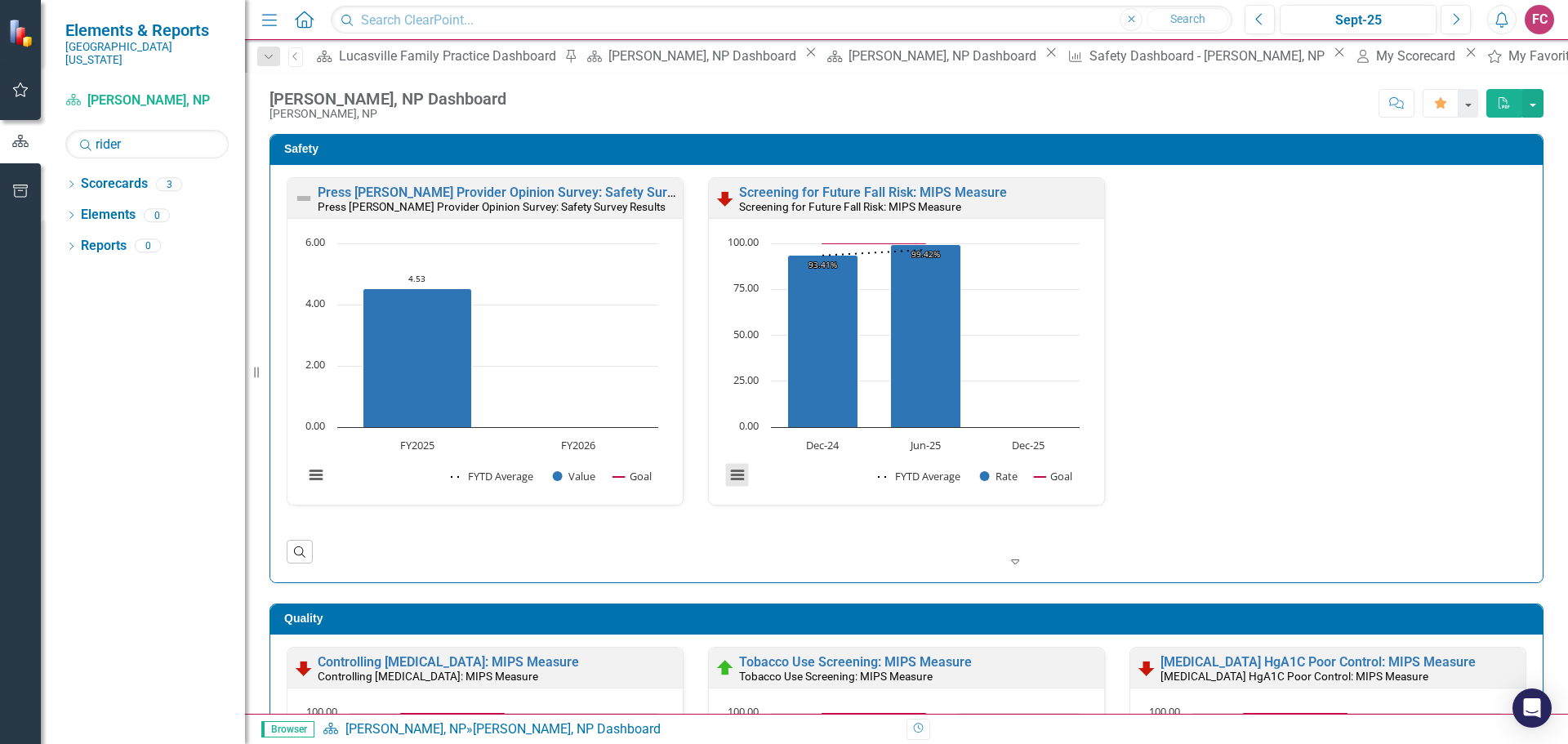
click at [733, 471] on button "View chart menu, Chart" at bounding box center [738, 476] width 23 height 23
drag, startPoint x: 1279, startPoint y: 394, endPoint x: 1266, endPoint y: 389, distance: 13.9
click at [1275, 391] on div "Press [PERSON_NAME] Provider Opinion Survey: Safety Survey Results Press [PERSO…" at bounding box center [906, 351] width 1265 height 349
click at [765, 192] on link "Screening for Future Fall Risk: MIPS Measure" at bounding box center [873, 193] width 268 height 16
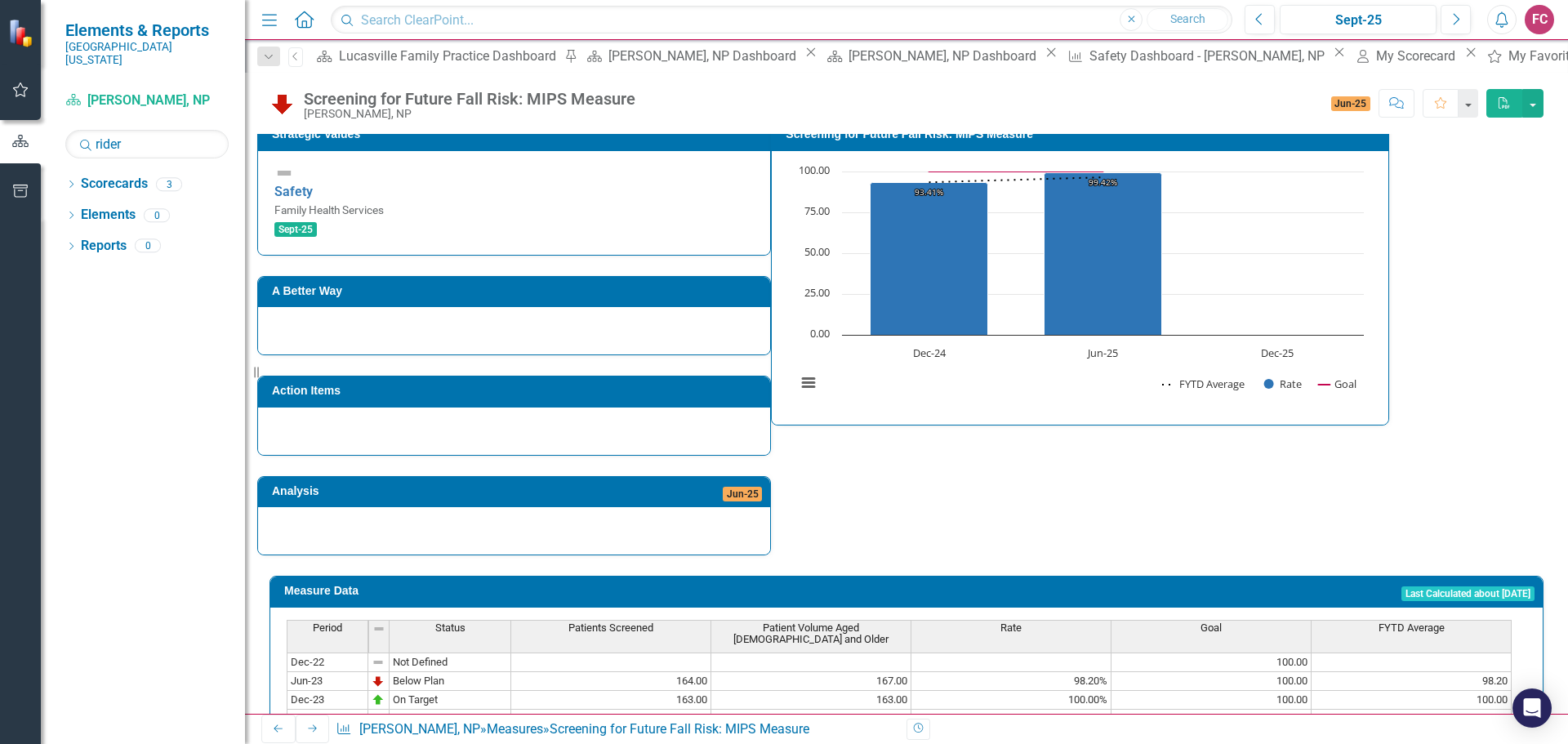
scroll to position [414, 0]
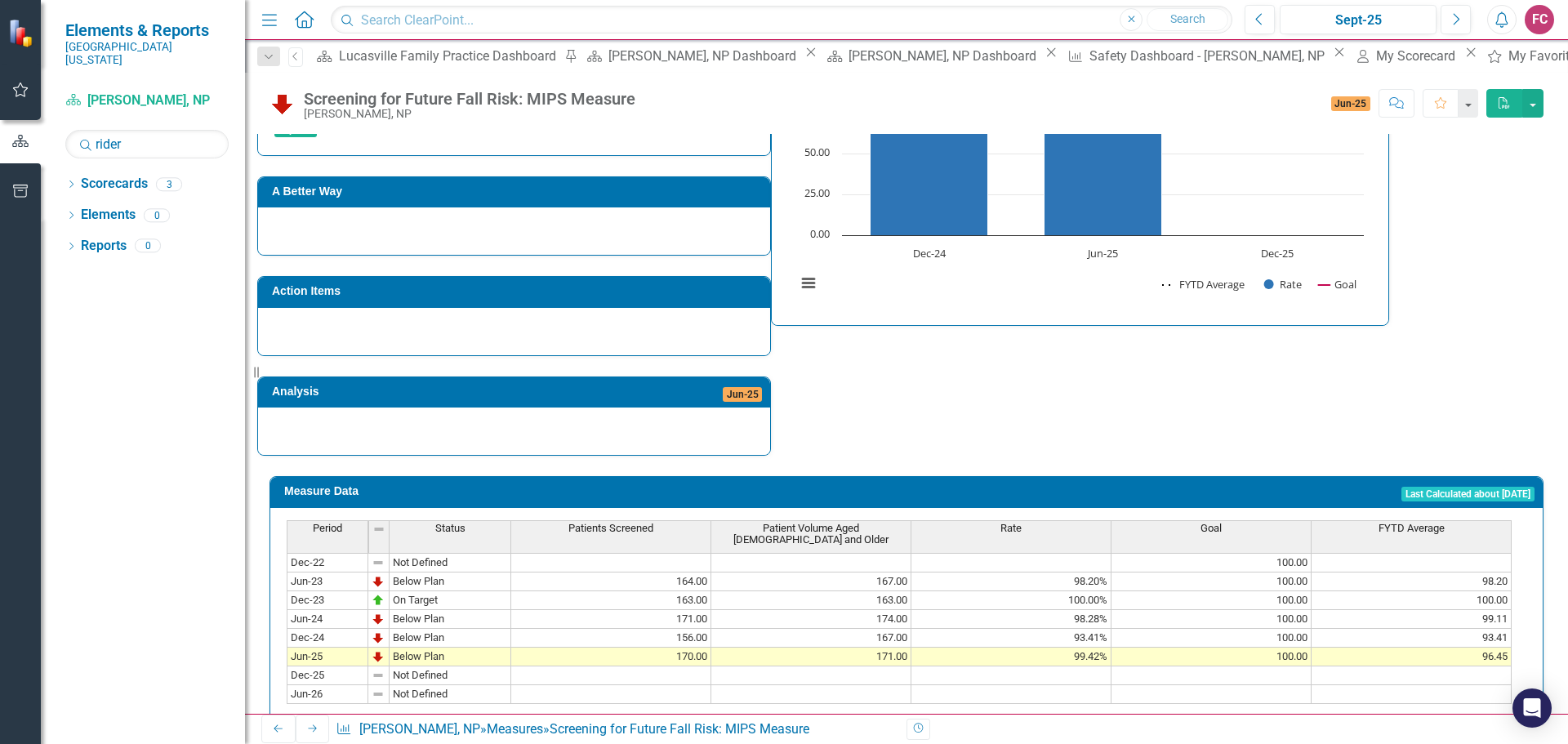
click at [337, 728] on icon "Measure" at bounding box center [344, 728] width 16 height 13
click at [187, 619] on div "Dropdown Scorecards 3 Dropdown Physician/APP Dashboards Dropdown Family Health …" at bounding box center [142, 457] width 204 height 573
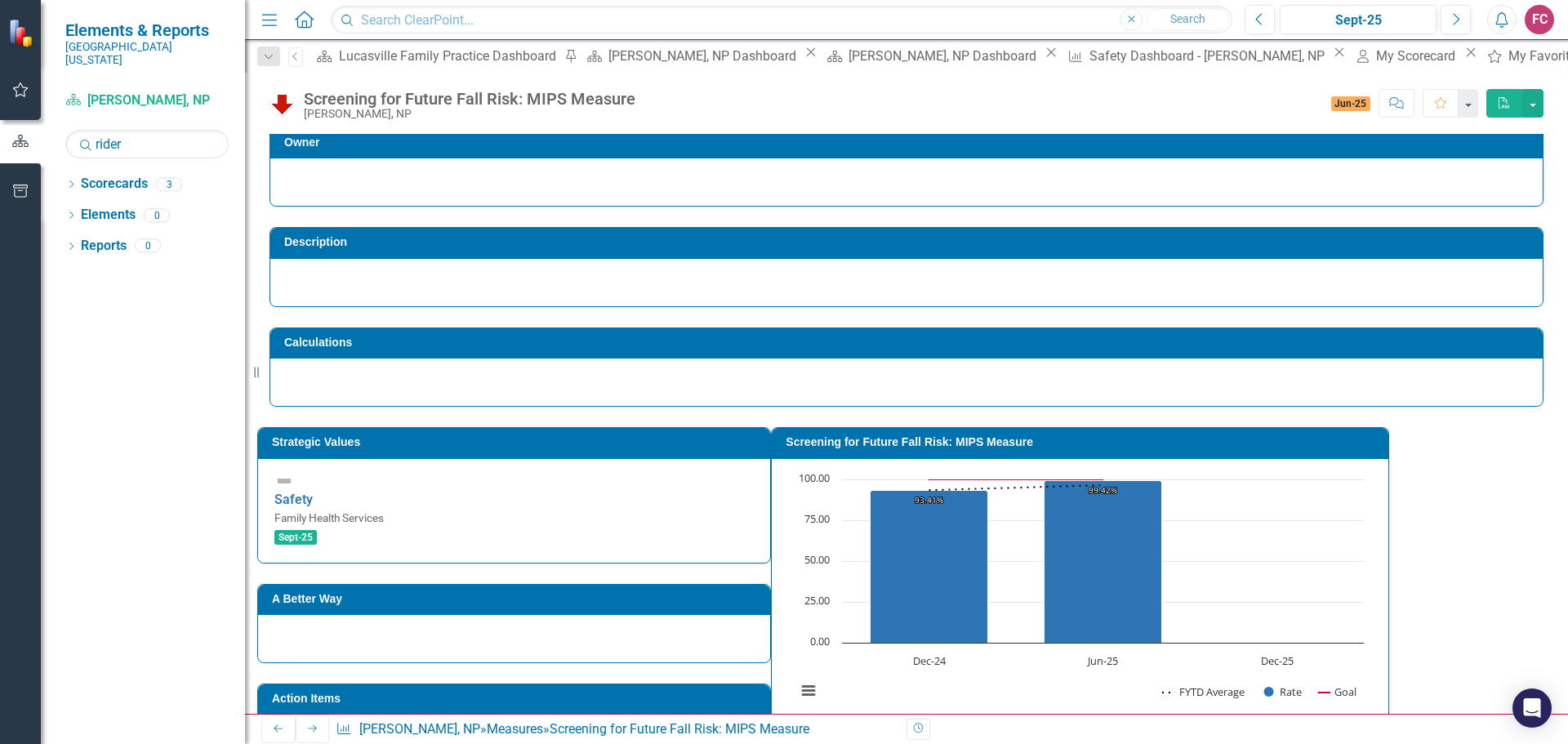
scroll to position [0, 0]
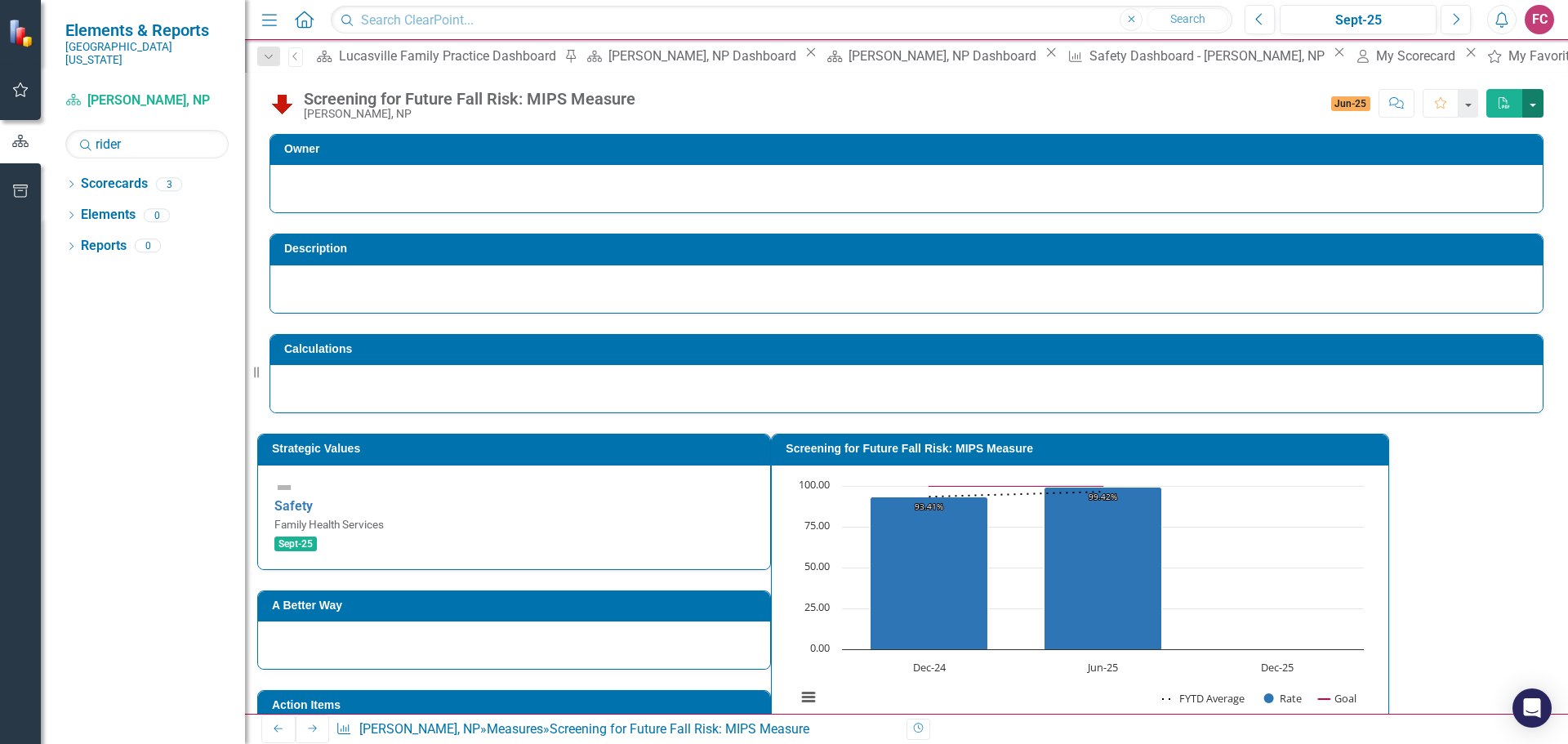
click at [1536, 101] on button "button" at bounding box center [1534, 104] width 21 height 28
click at [1167, 120] on div "Screening for Future Fall Risk: MIPS Measure [PERSON_NAME], NP Score: 0.00 Jun-…" at bounding box center [906, 96] width 1323 height 49
click at [1470, 102] on button "button" at bounding box center [1468, 104] width 21 height 28
drag, startPoint x: 1257, startPoint y: 108, endPoint x: 1281, endPoint y: 508, distance: 400.7
click at [1256, 108] on div "Score: 0.00 Jun-25 Completed Comment Favorite PDF" at bounding box center [1094, 103] width 900 height 27
